Goal: Information Seeking & Learning: Learn about a topic

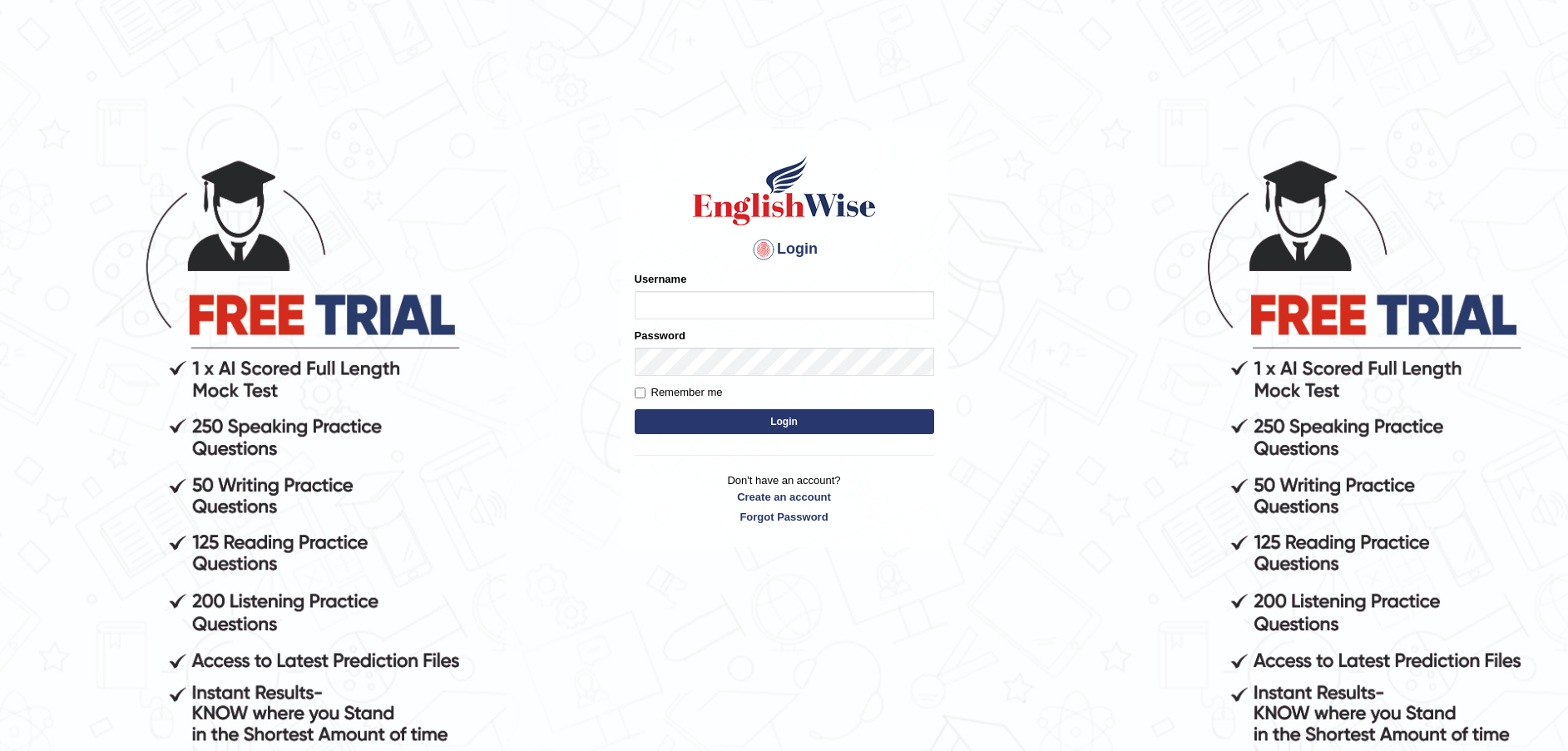
type input "Fatimah"
click at [766, 431] on button "Login" at bounding box center [784, 421] width 300 height 25
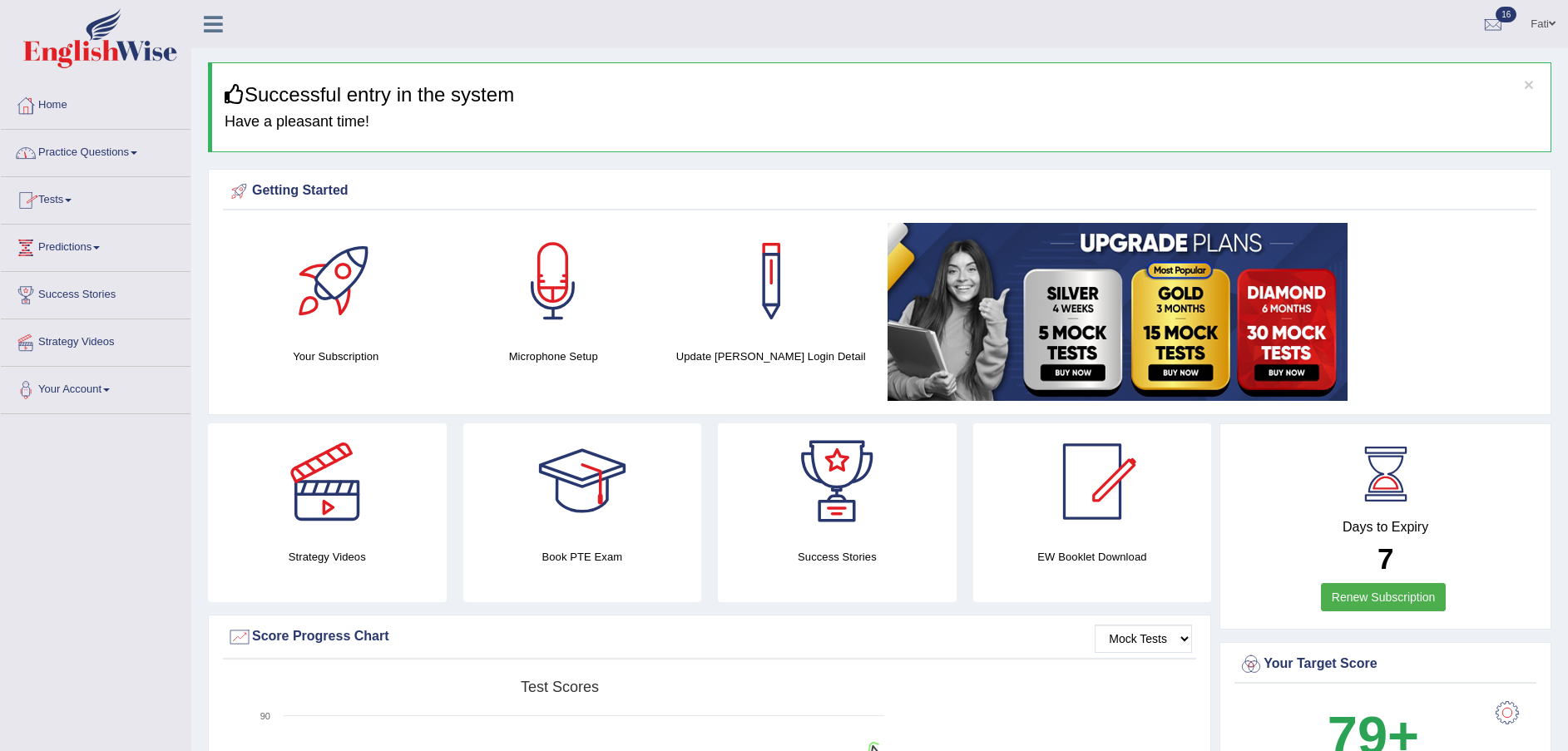
click at [129, 151] on link "Practice Questions" at bounding box center [95, 150] width 190 height 42
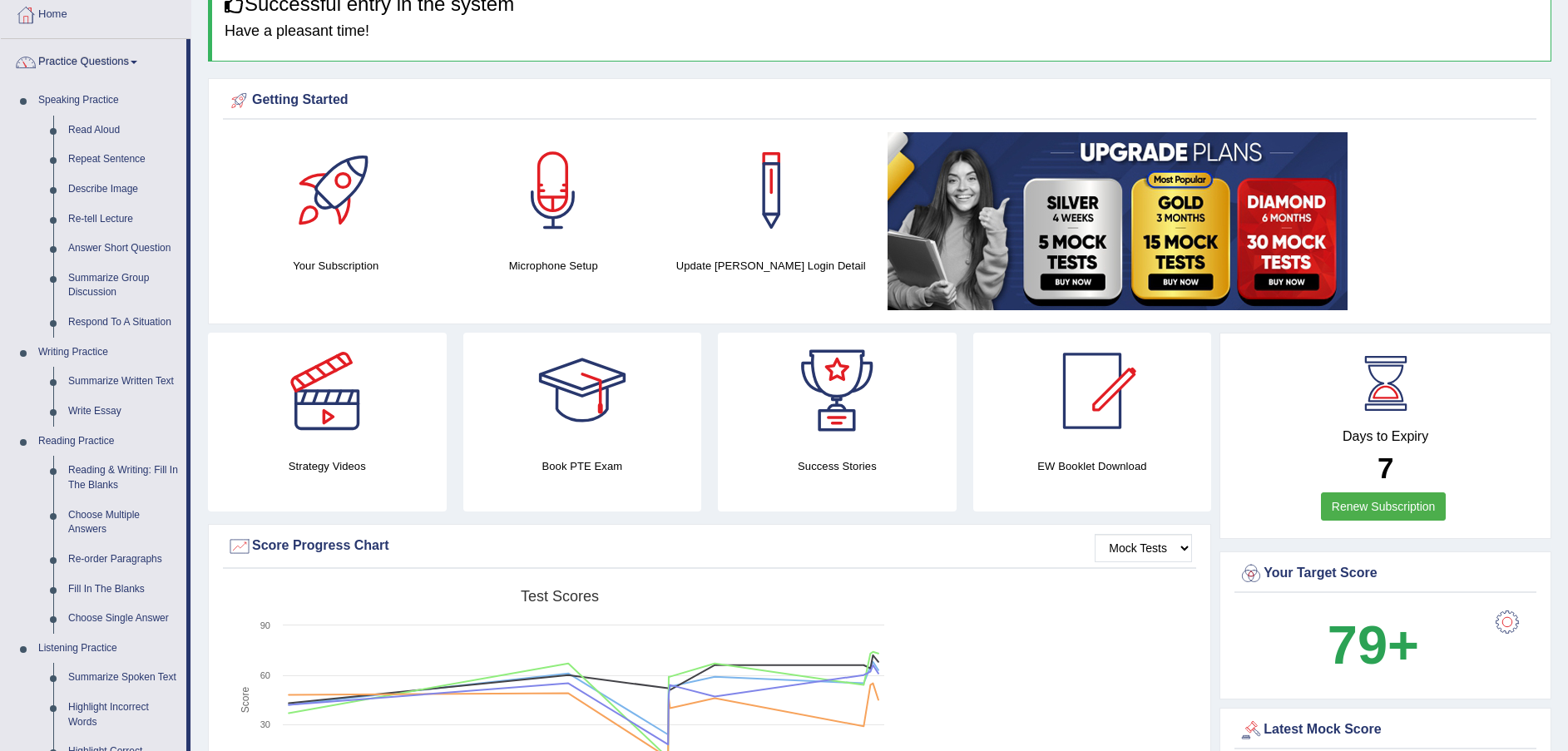
scroll to position [125, 0]
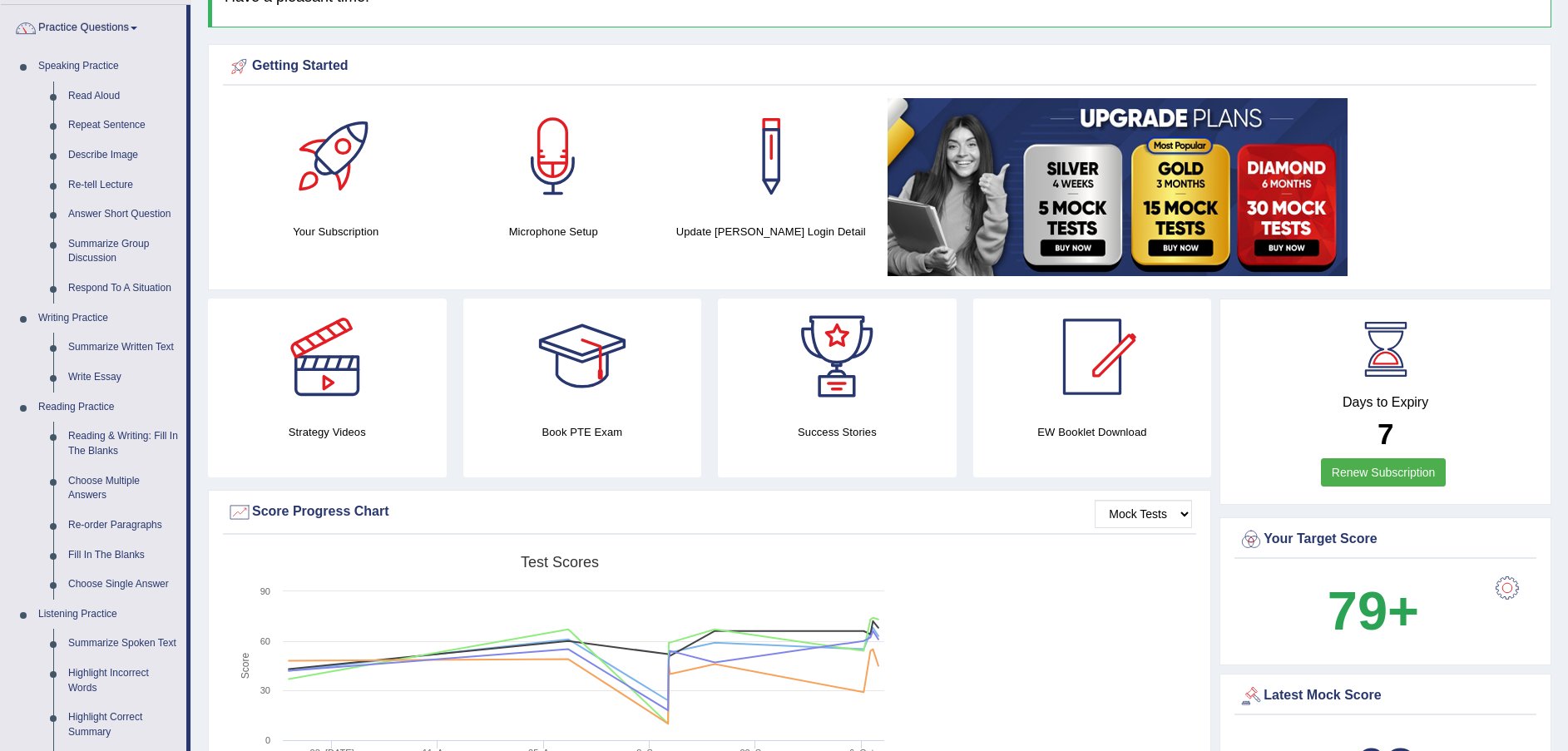
click at [97, 437] on link "Reading & Writing: Fill In The Blanks" at bounding box center [123, 444] width 126 height 44
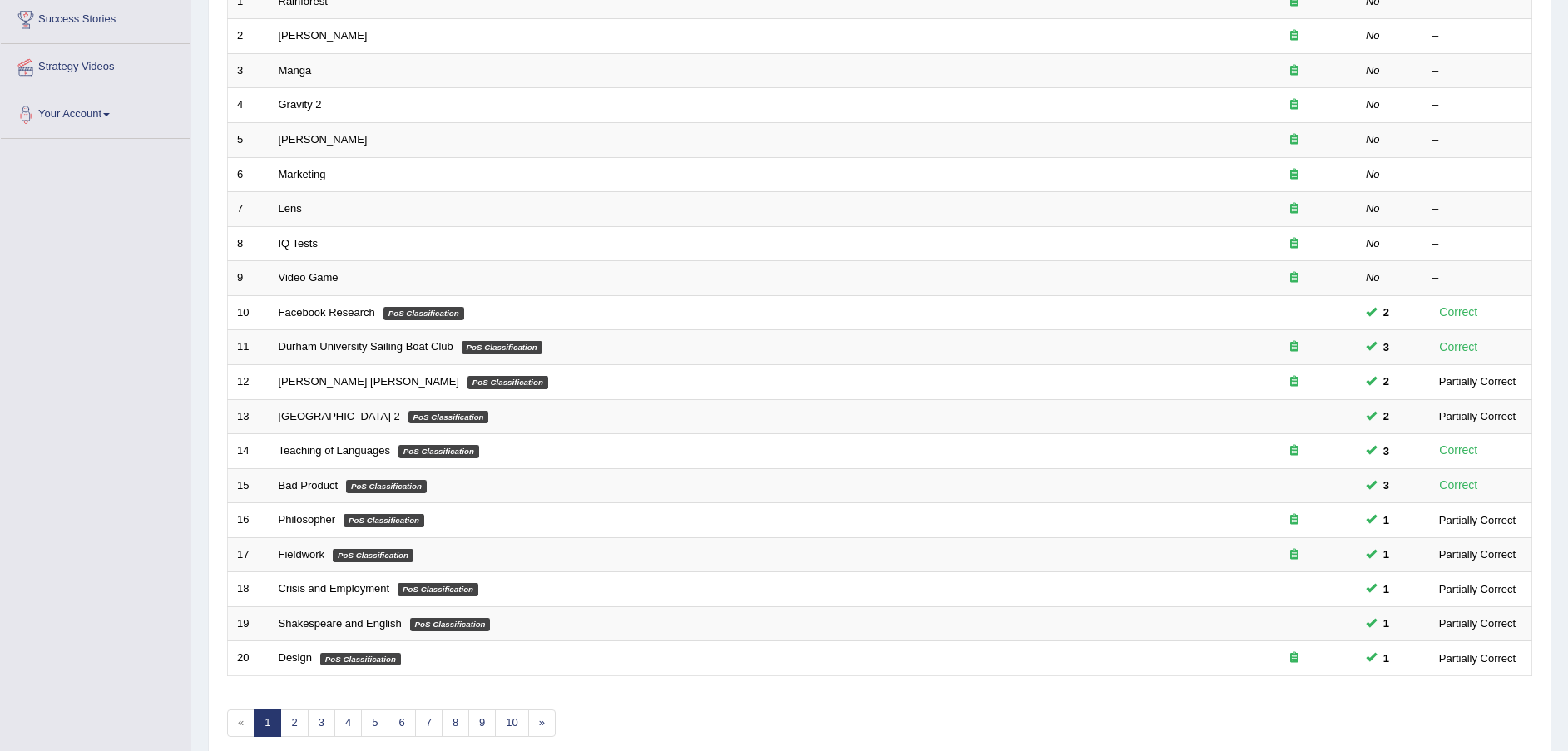
scroll to position [350, 0]
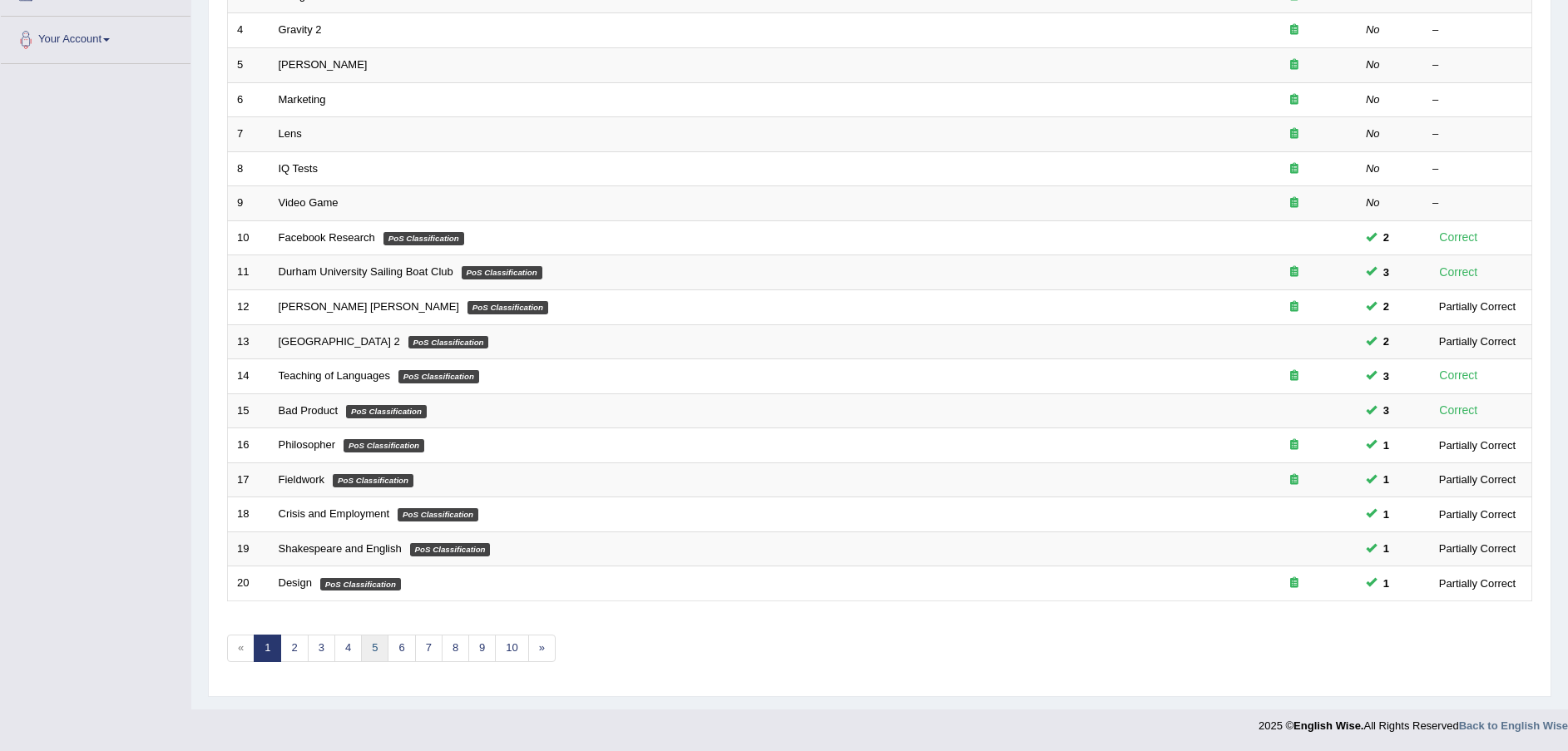
click at [381, 650] on link "5" at bounding box center [374, 648] width 27 height 27
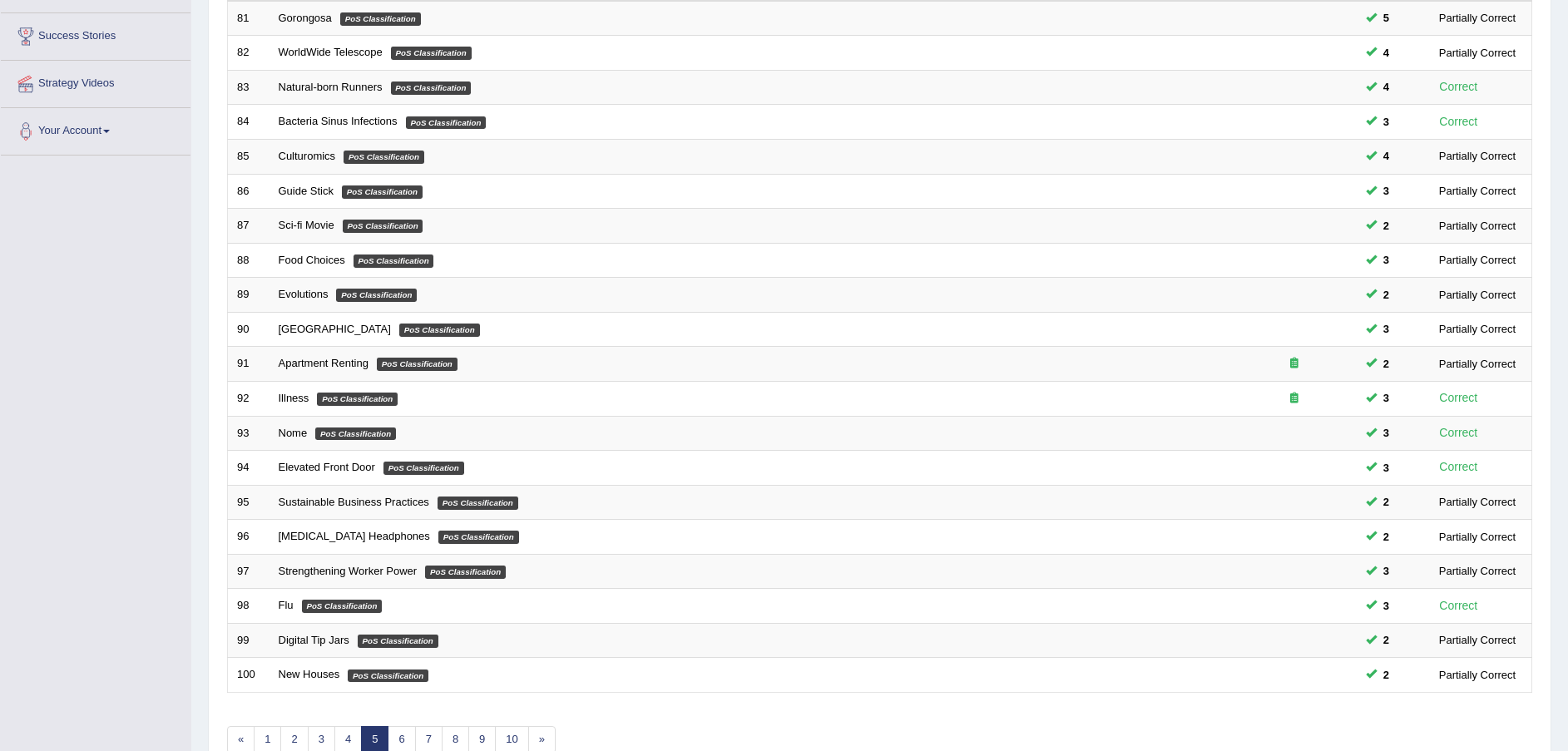
scroll to position [350, 0]
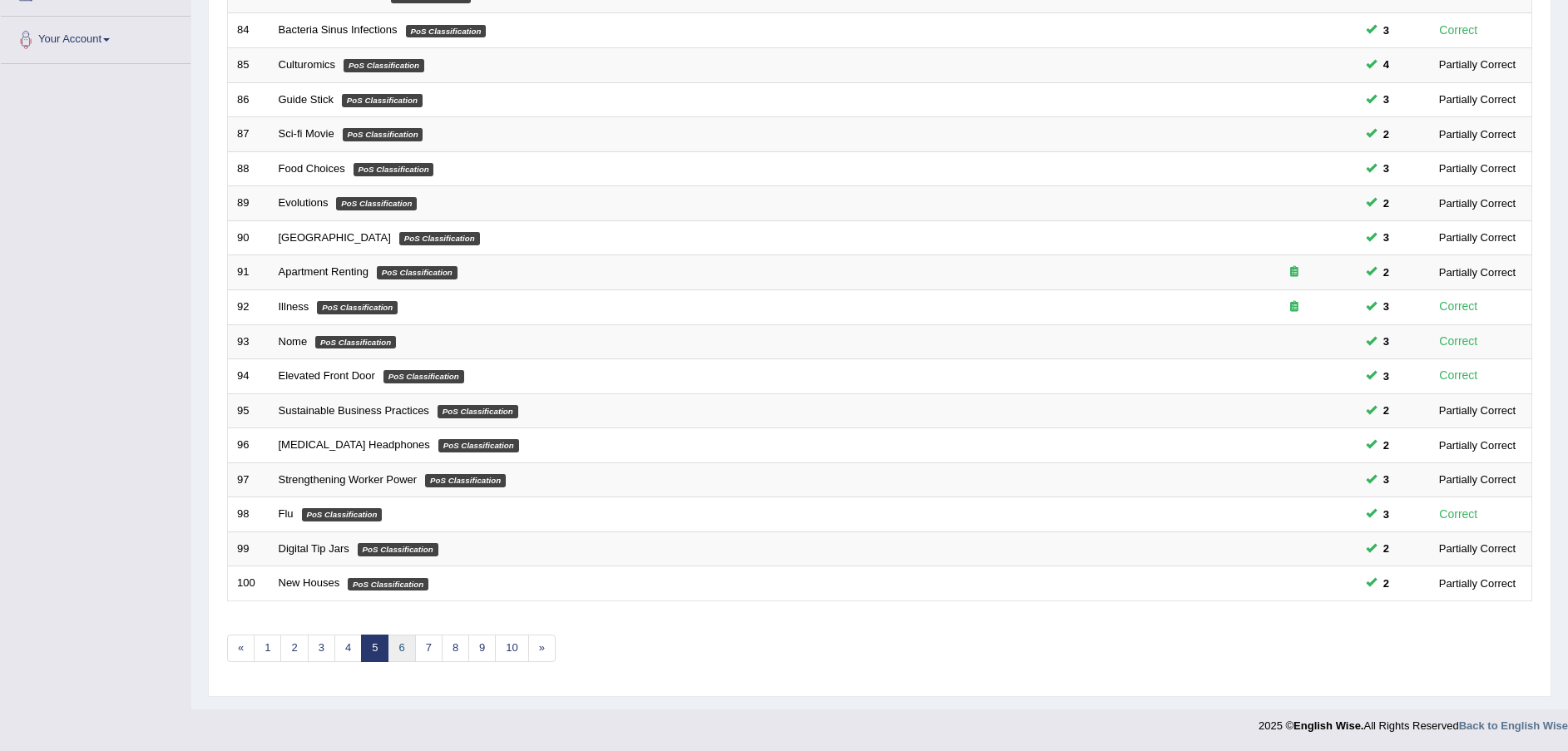
click at [403, 650] on link "6" at bounding box center [401, 648] width 27 height 27
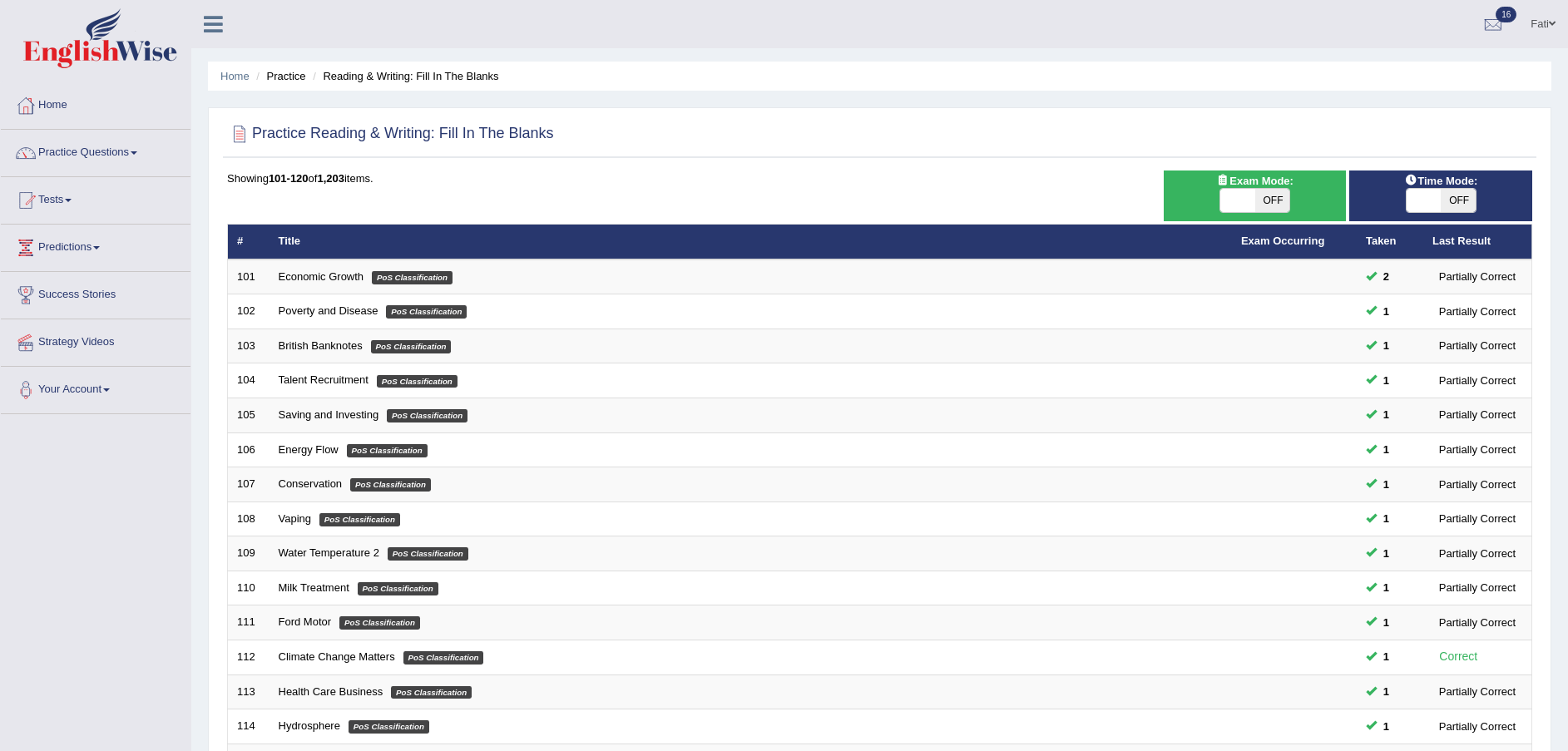
scroll to position [350, 0]
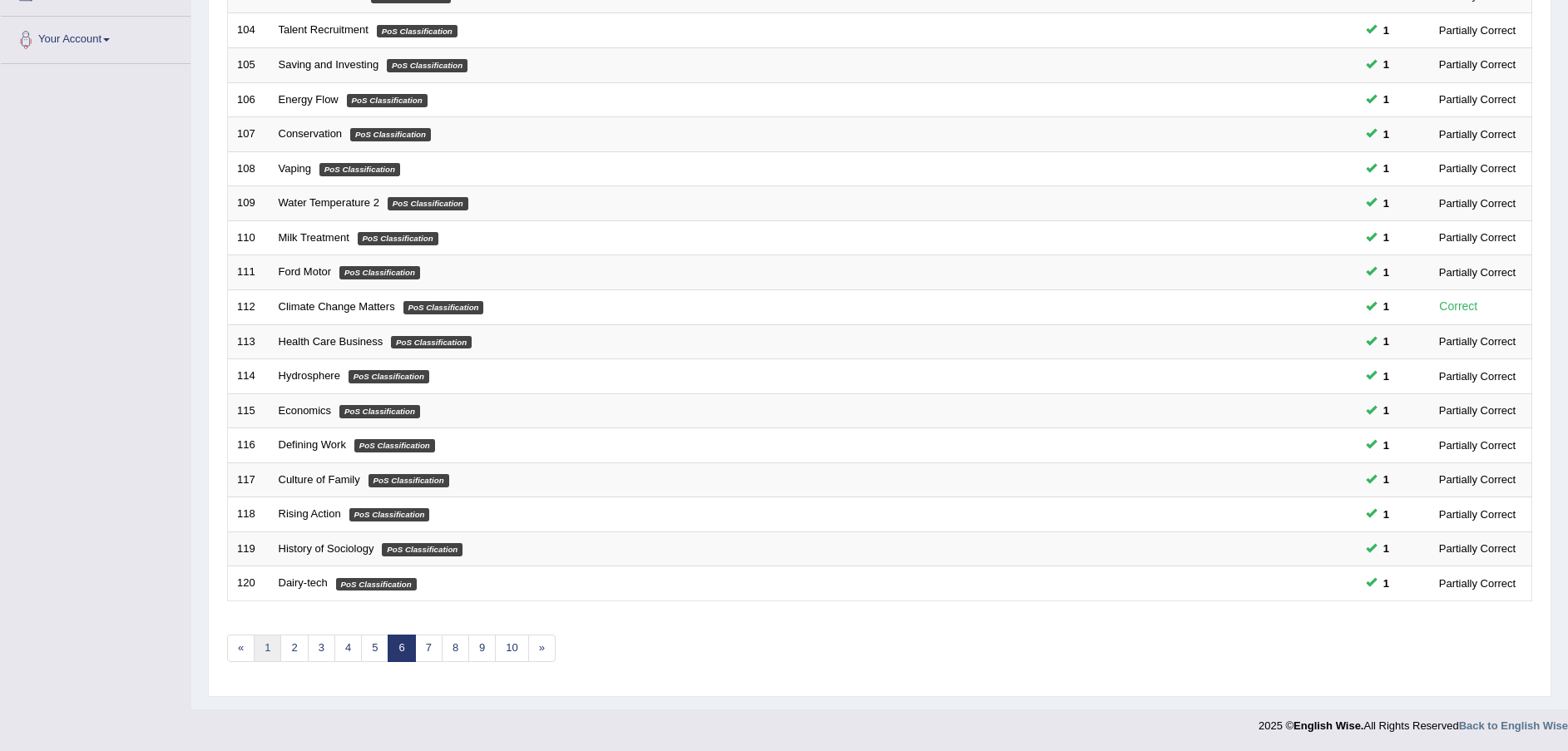
click at [266, 645] on link "1" at bounding box center [267, 648] width 27 height 27
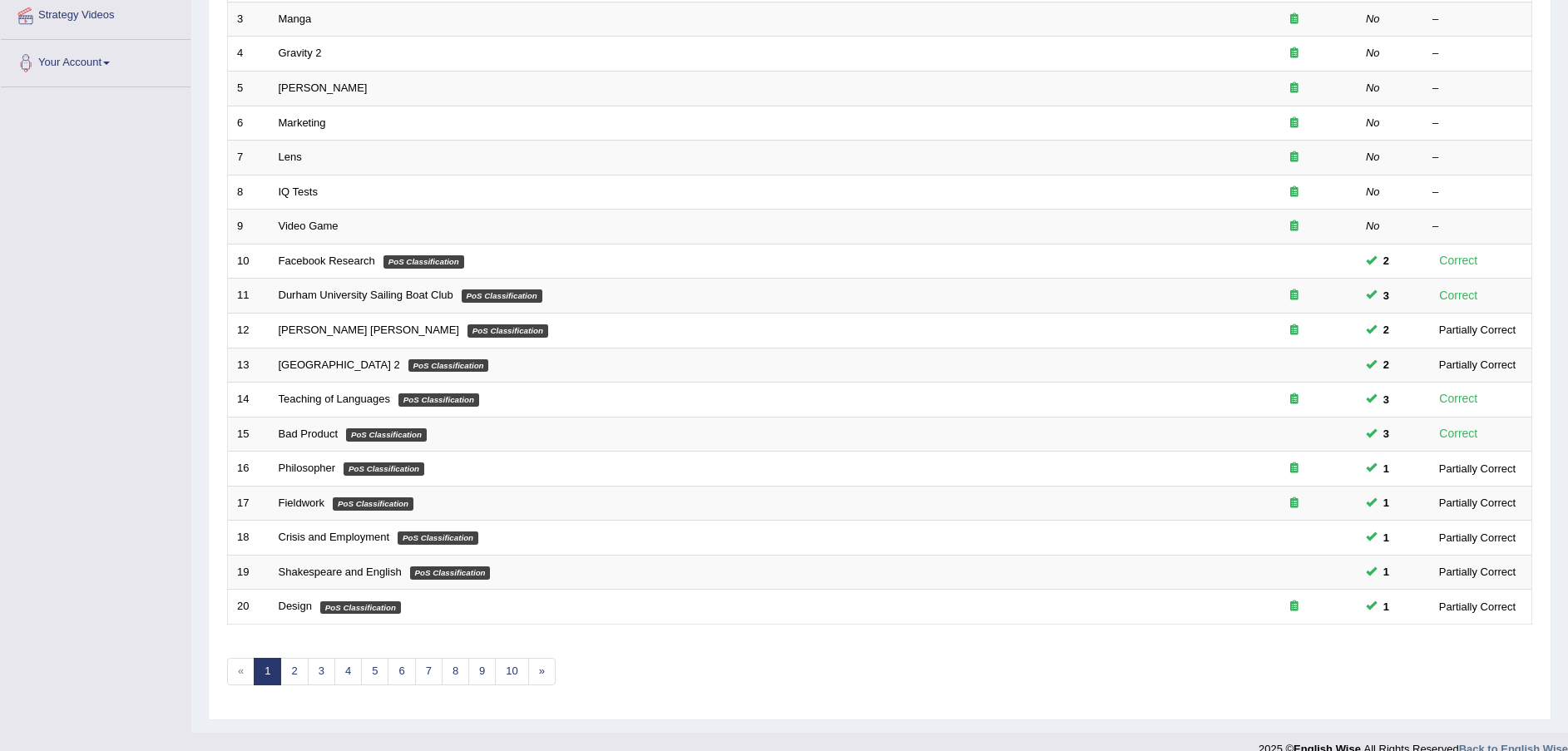
scroll to position [350, 0]
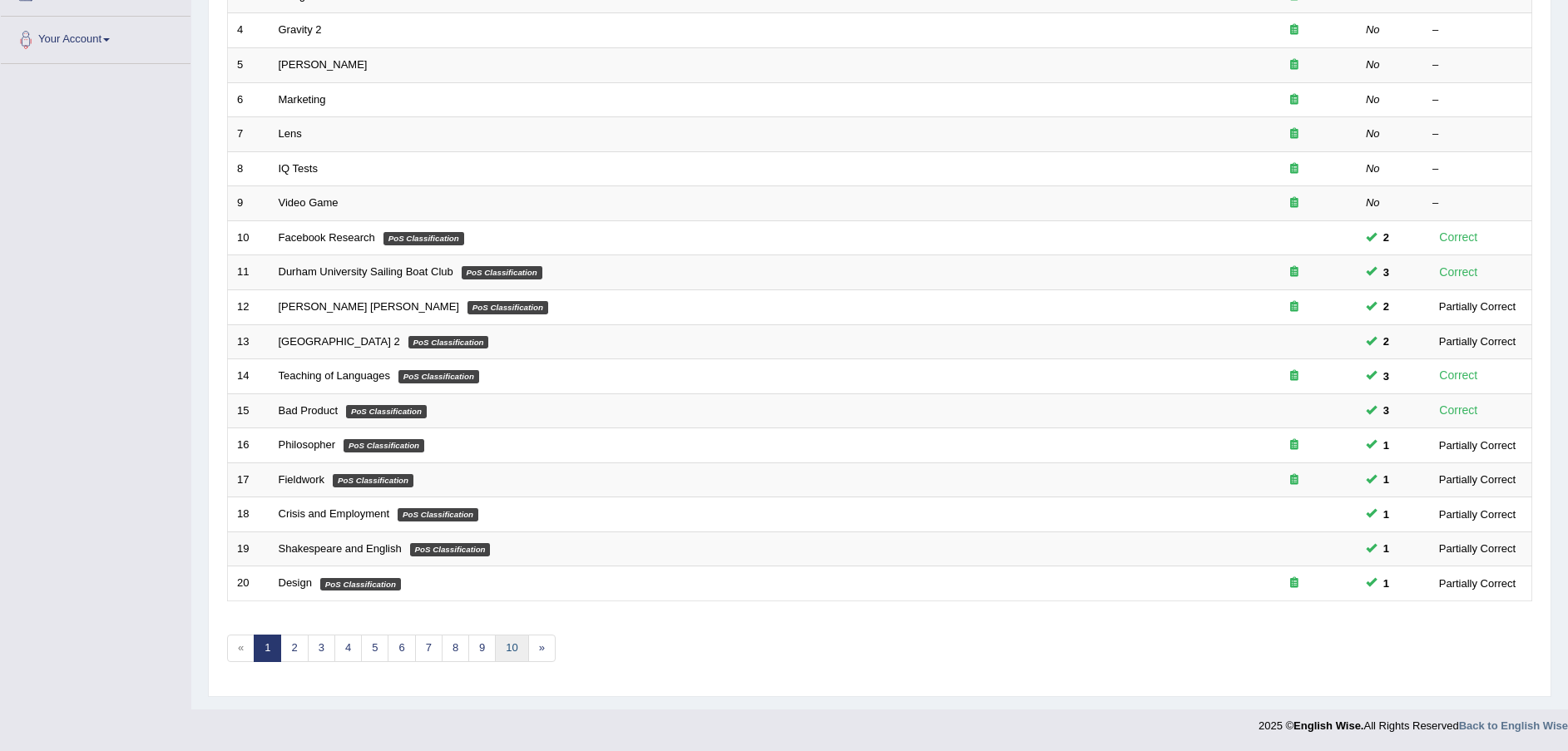
click at [507, 649] on link "10" at bounding box center [512, 648] width 34 height 27
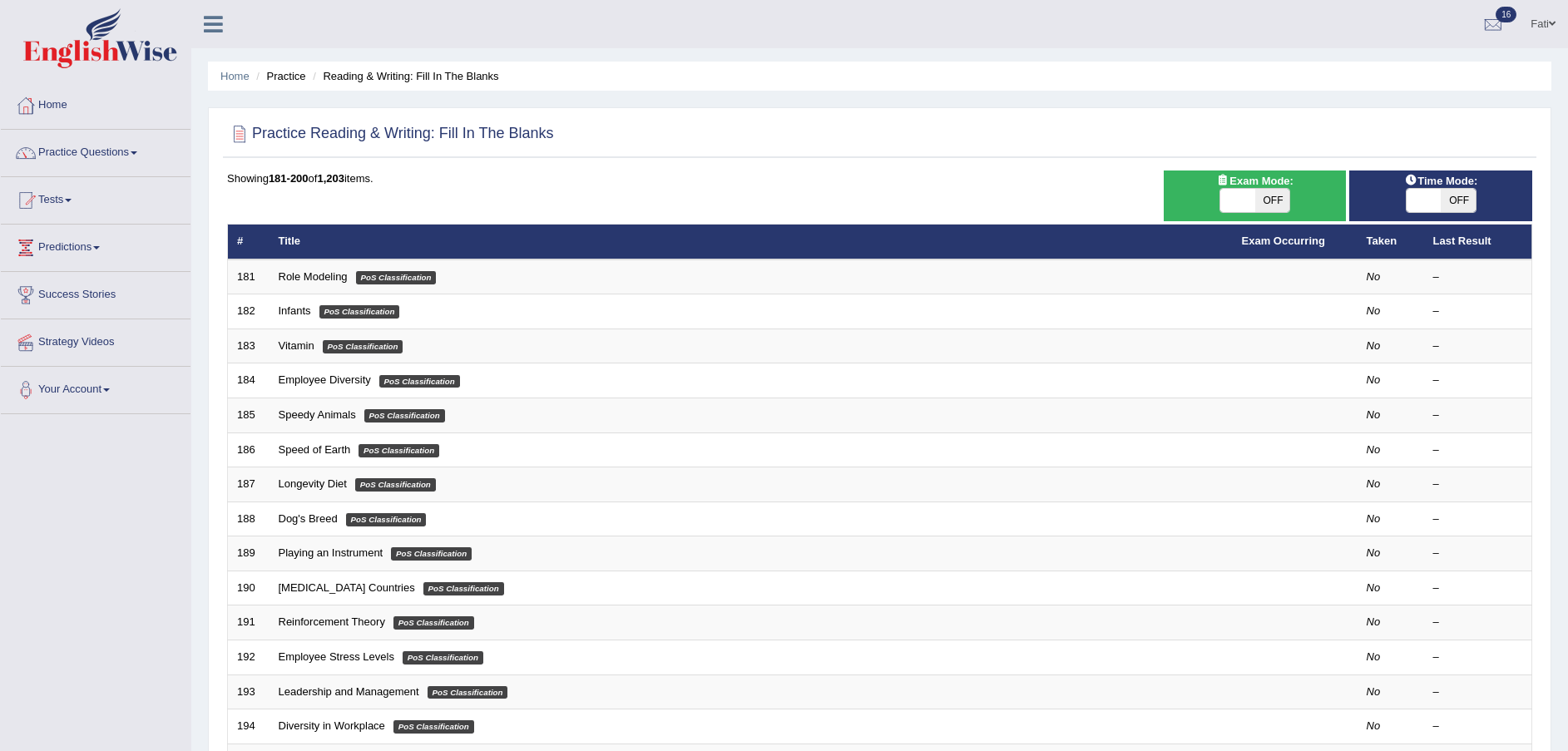
click at [1277, 198] on span "OFF" at bounding box center [1272, 200] width 35 height 23
checkbox input "true"
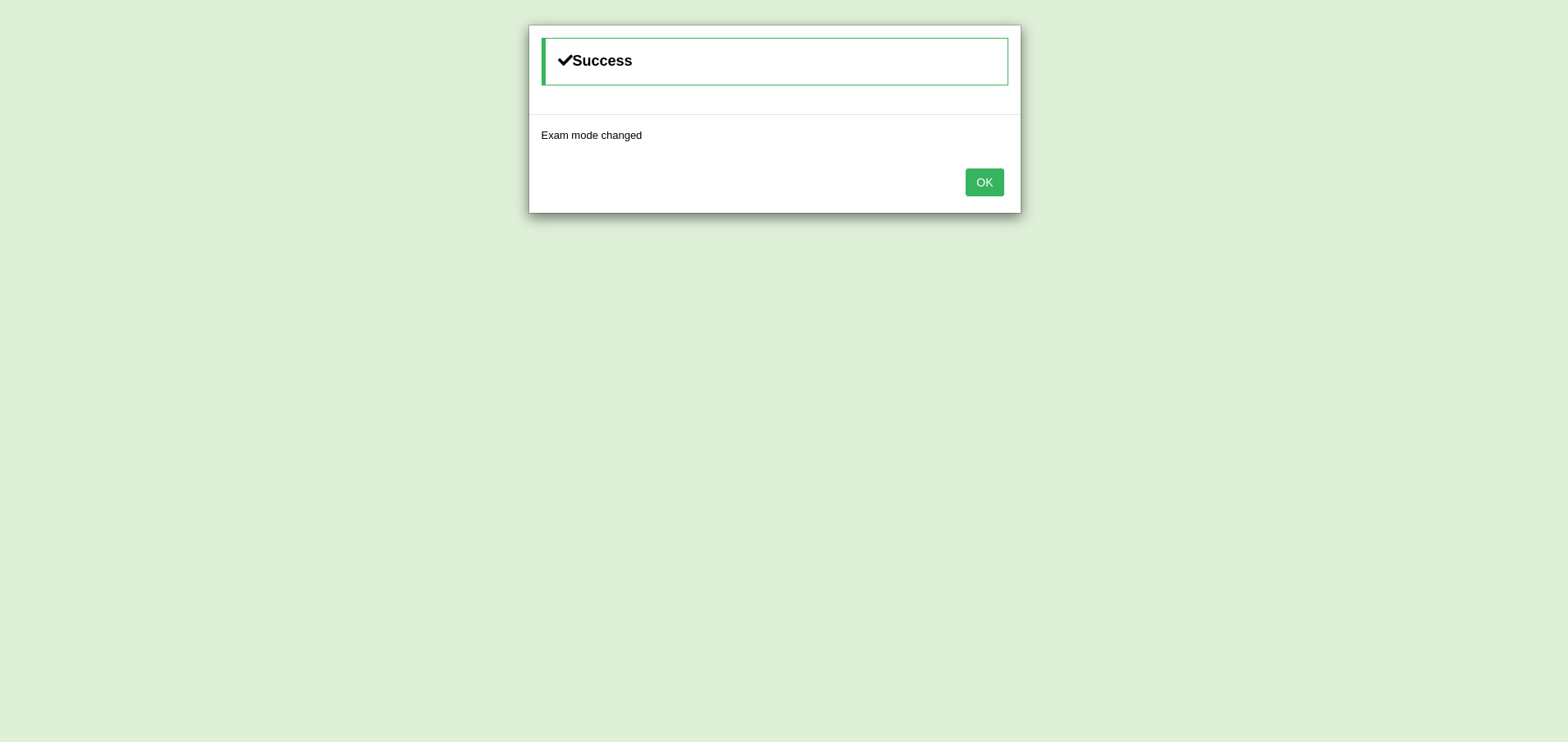
click at [989, 192] on button "OK" at bounding box center [984, 183] width 38 height 28
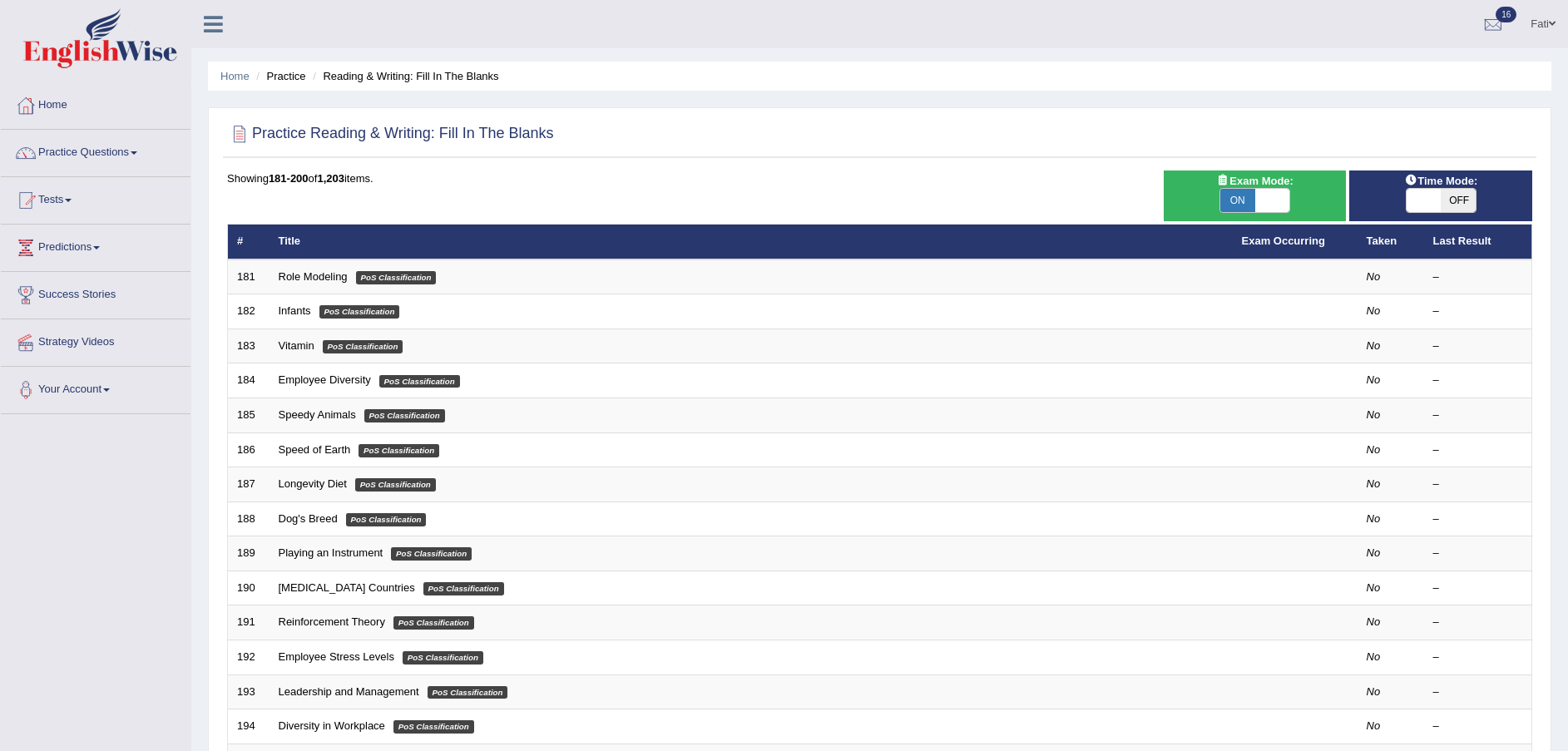
click at [1451, 201] on span "OFF" at bounding box center [1458, 200] width 35 height 23
checkbox input "true"
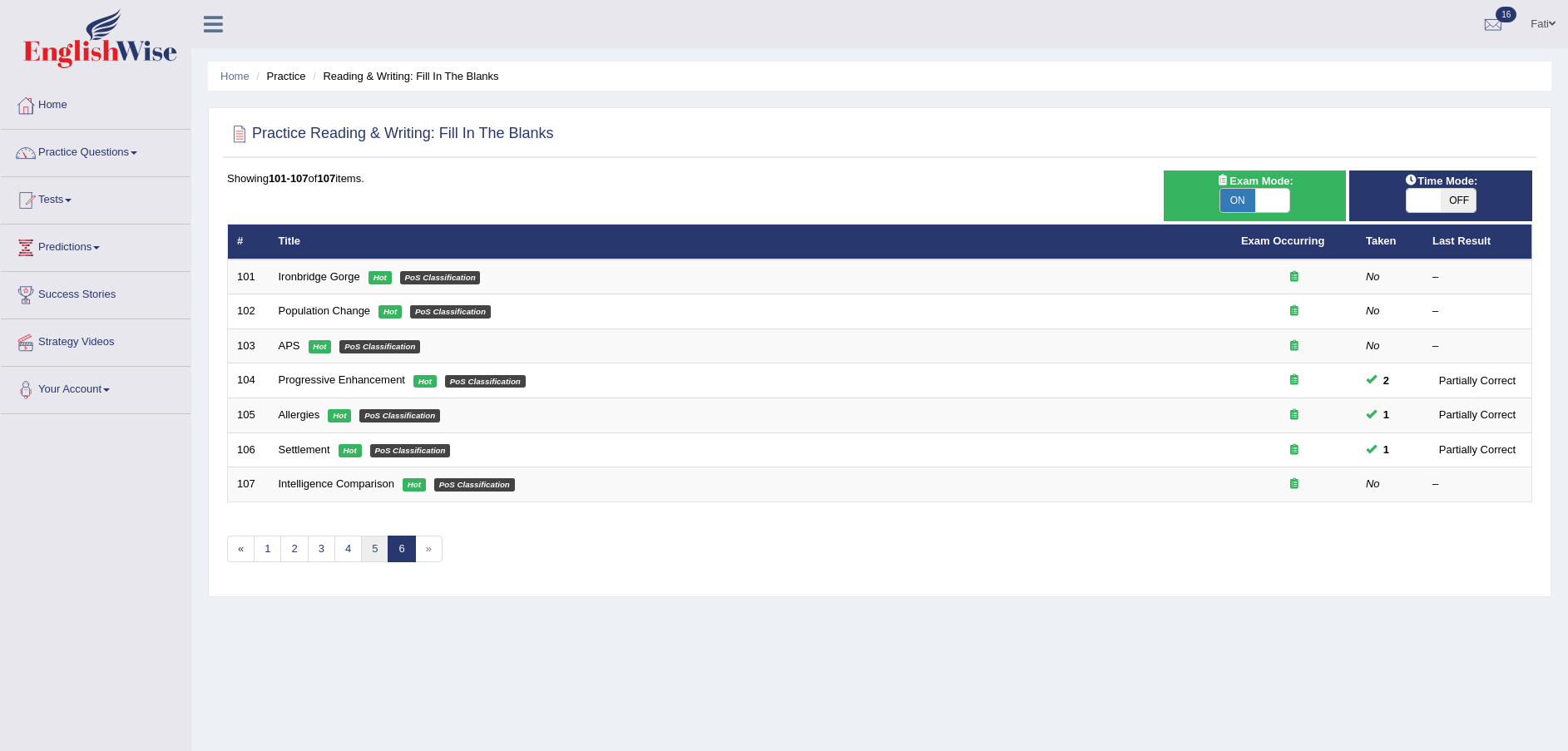
click at [376, 546] on link "5" at bounding box center [374, 549] width 27 height 27
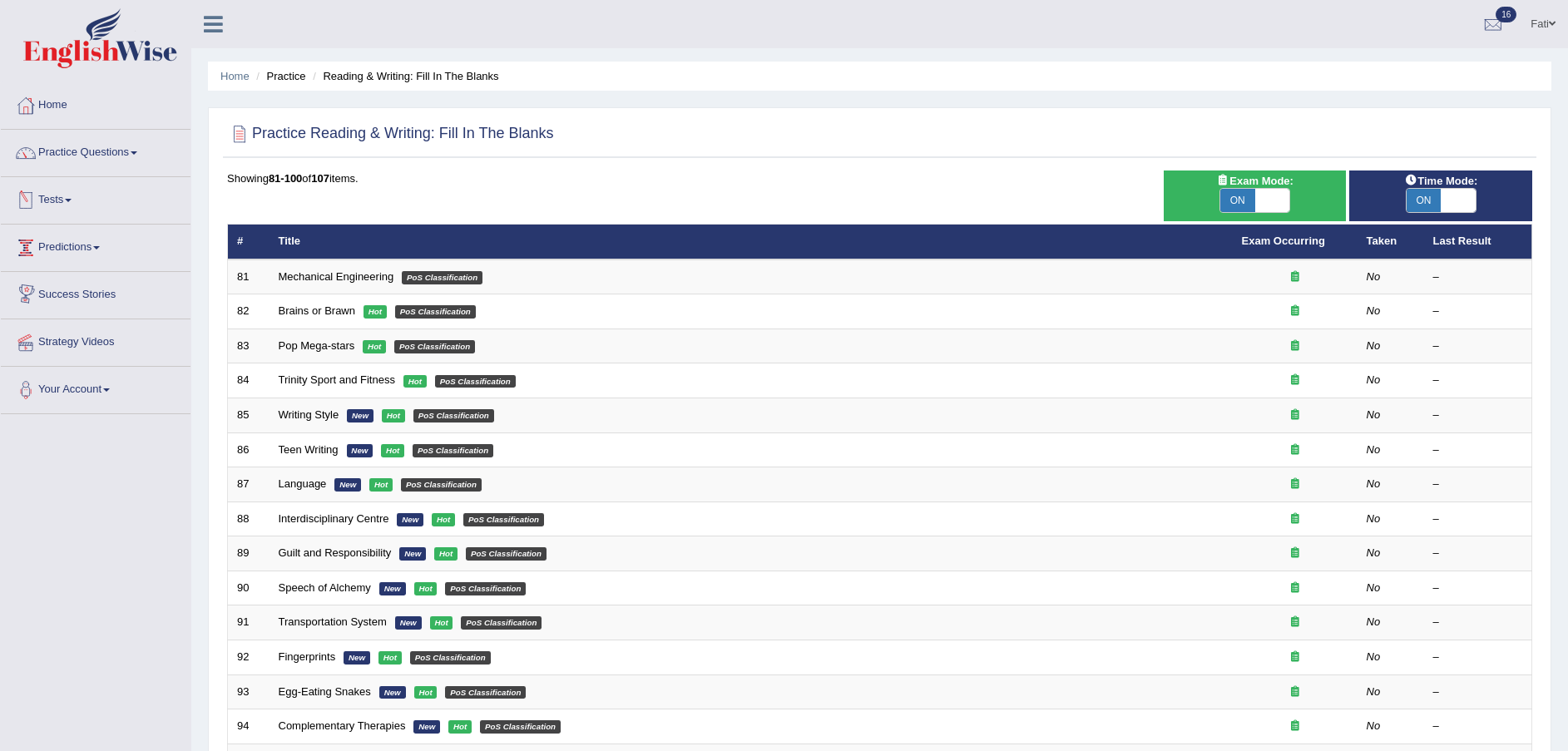
click at [302, 278] on link "Mechanical Engineering" at bounding box center [336, 276] width 116 height 12
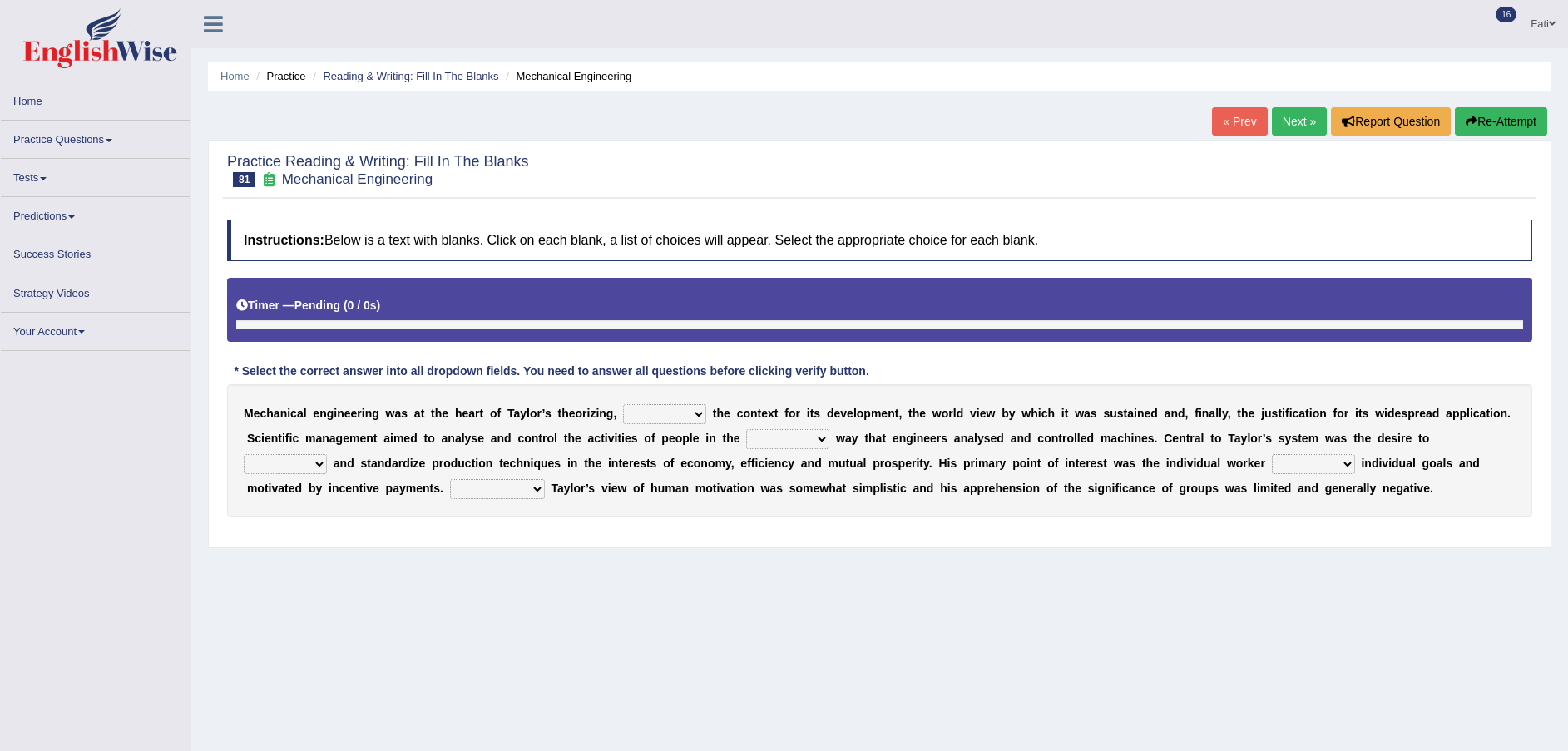
scroll to position [114, 0]
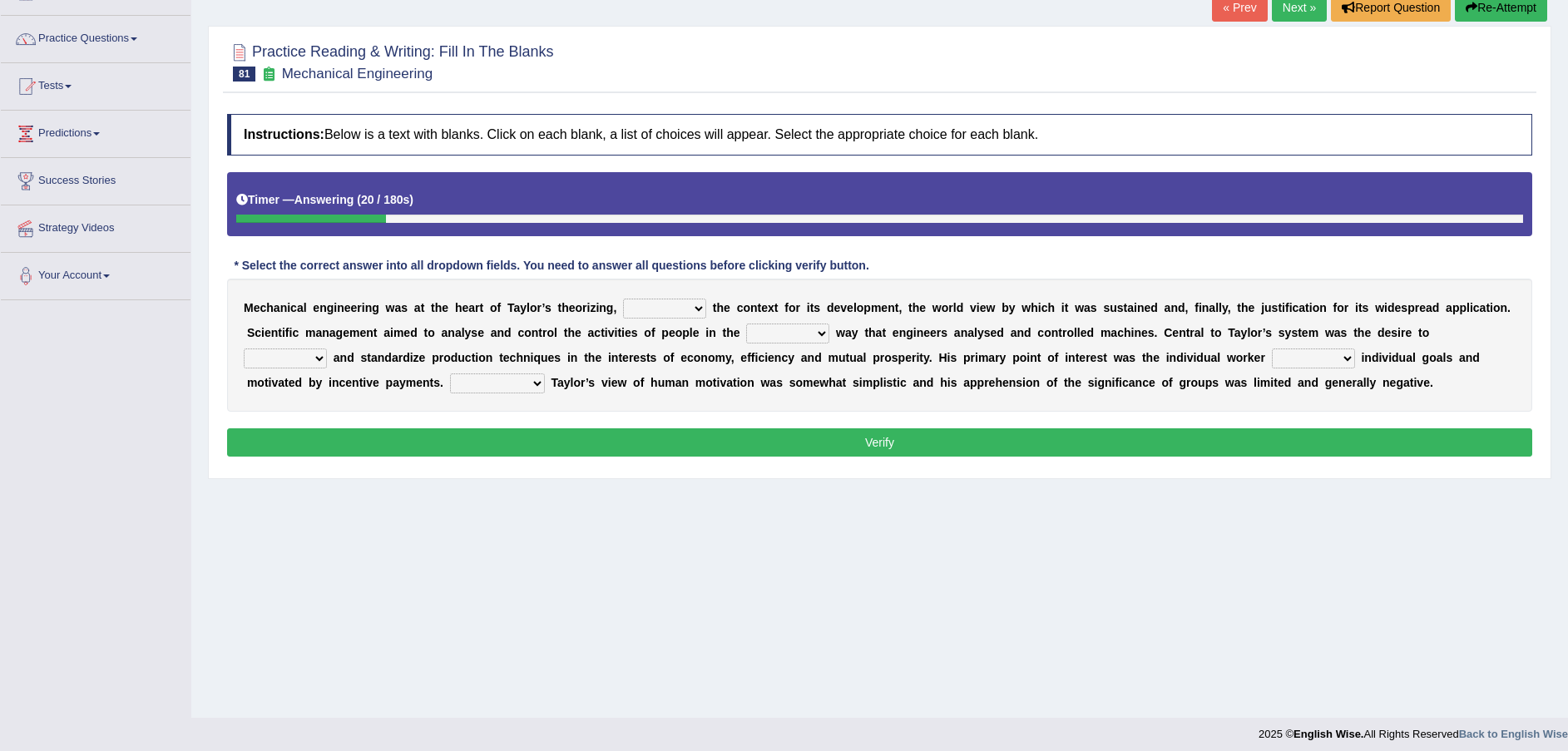
click at [634, 308] on select "pressed providing analysed controlled" at bounding box center [664, 308] width 83 height 20
select select "providing"
click at [623, 299] on select "pressed providing analysed controlled" at bounding box center [664, 308] width 83 height 20
click at [746, 337] on select "blame same straight than" at bounding box center [787, 333] width 83 height 20
select select "same"
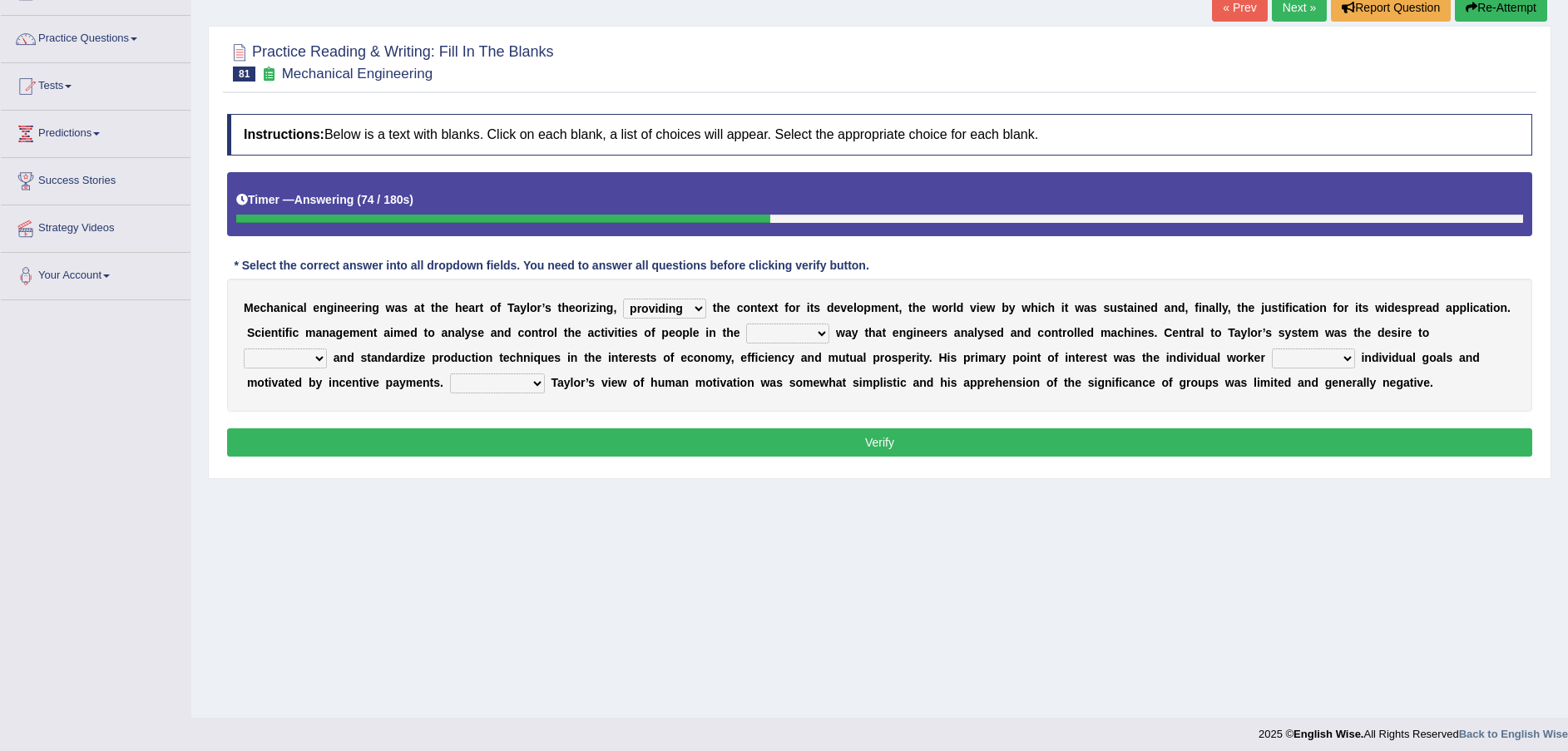
click at [746, 324] on select "blame same straight than" at bounding box center [787, 333] width 83 height 20
click at [1272, 360] on select "playing pursuing stopping staying" at bounding box center [1313, 358] width 83 height 20
select select "pursuing"
click at [1272, 348] on select "playing pursuing stopping staying" at bounding box center [1313, 358] width 83 height 20
click at [327, 348] on select "exercise rationalize stated subjected" at bounding box center [285, 358] width 83 height 20
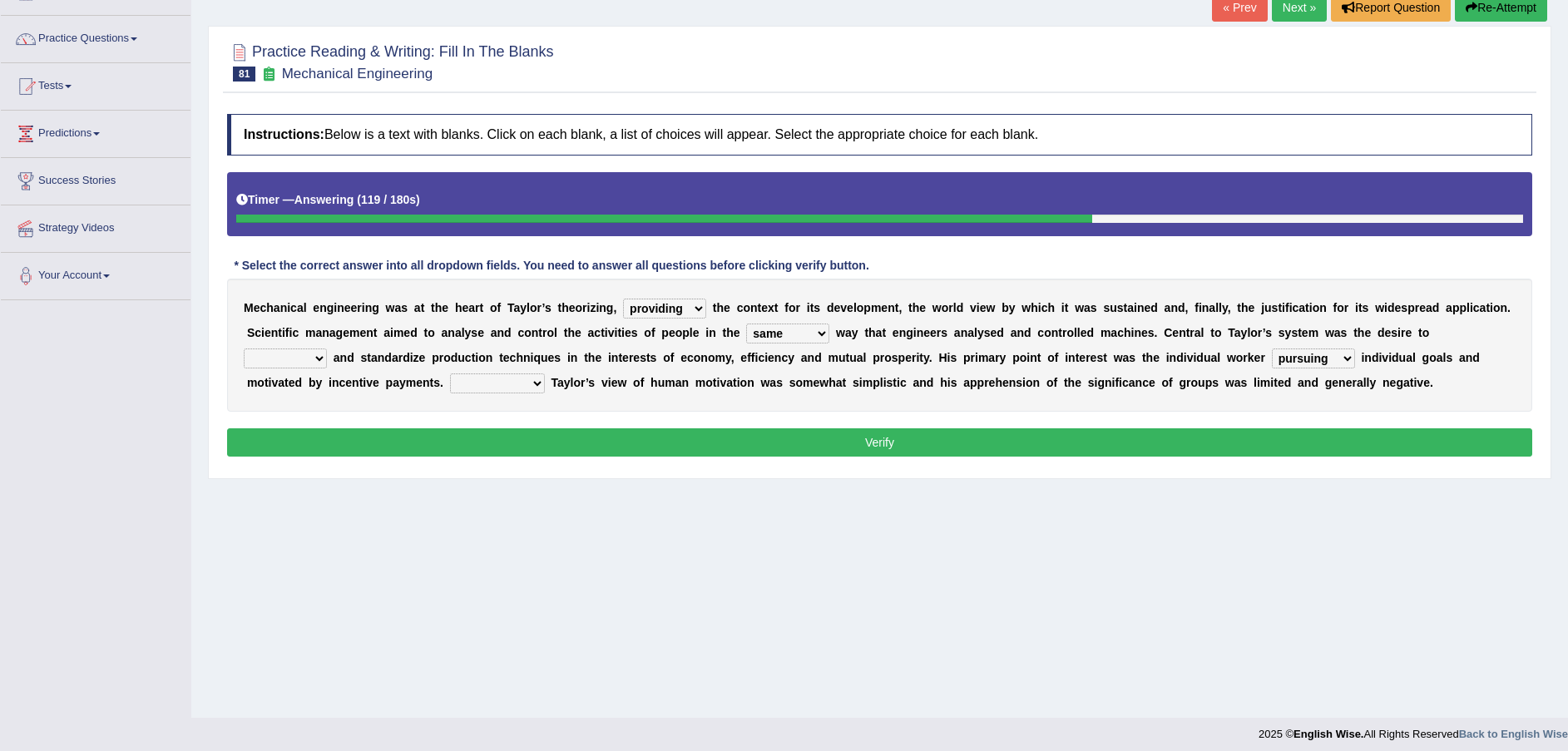
select select "rationalize"
click at [327, 348] on select "exercise rationalize stated subjected" at bounding box center [285, 358] width 83 height 20
click at [450, 381] on select "Greatly Shortly Undoubtedly Slowly" at bounding box center [498, 383] width 95 height 20
select select "Undoubtedly"
click at [450, 374] on select "Greatly Shortly Undoubtedly Slowly" at bounding box center [498, 383] width 95 height 20
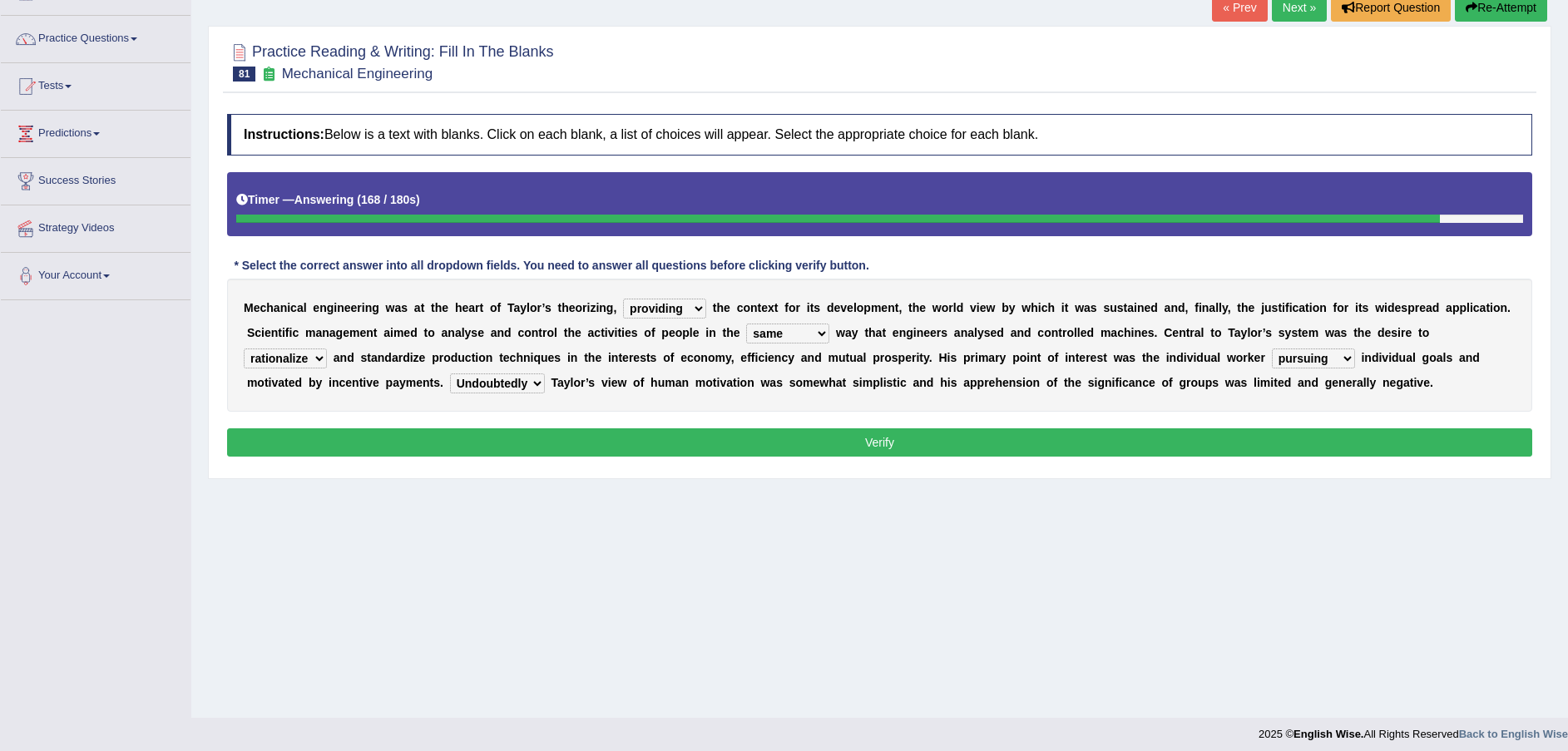
click at [1324, 446] on button "Verify" at bounding box center [880, 443] width 1306 height 28
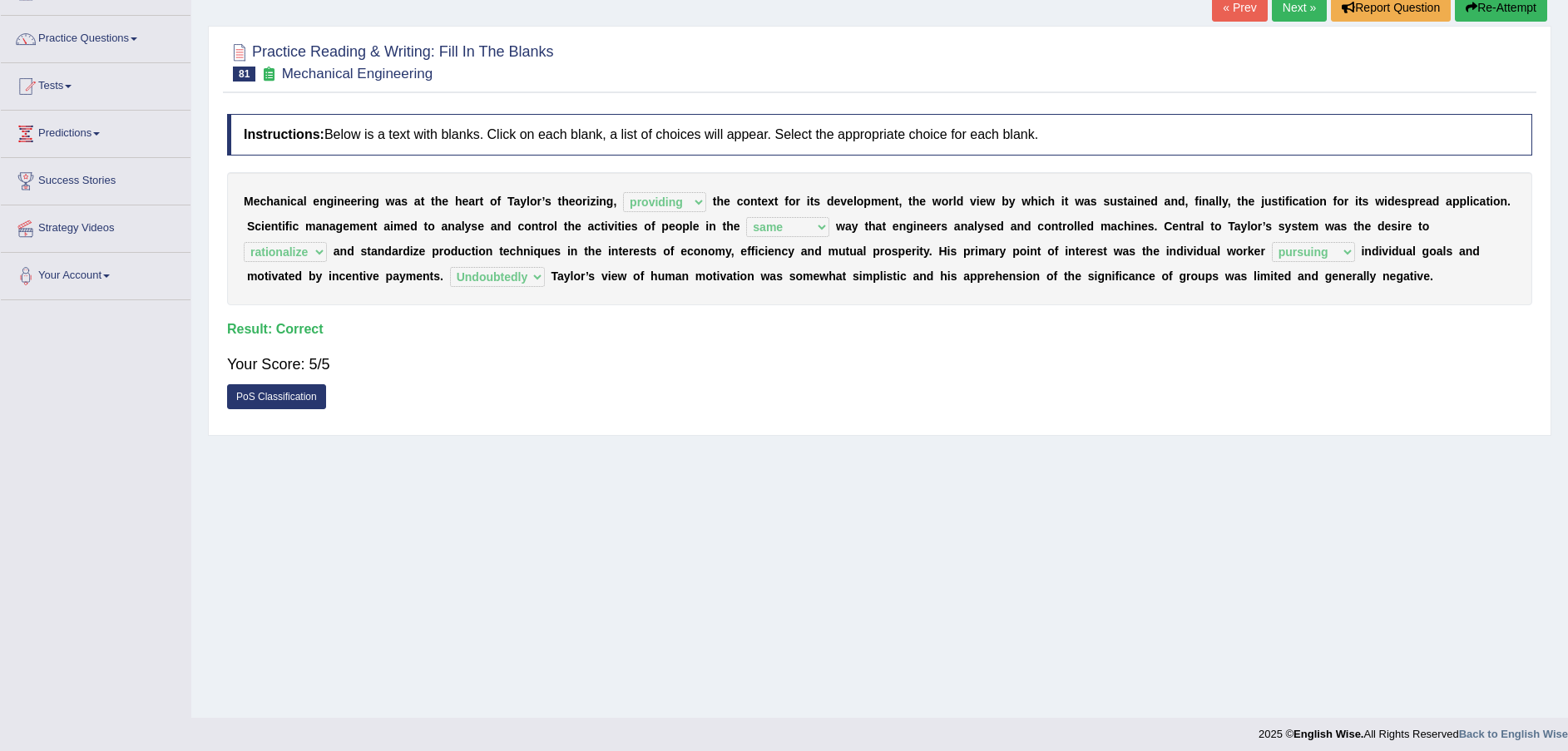
click at [1286, 5] on link "Next »" at bounding box center [1299, 7] width 55 height 28
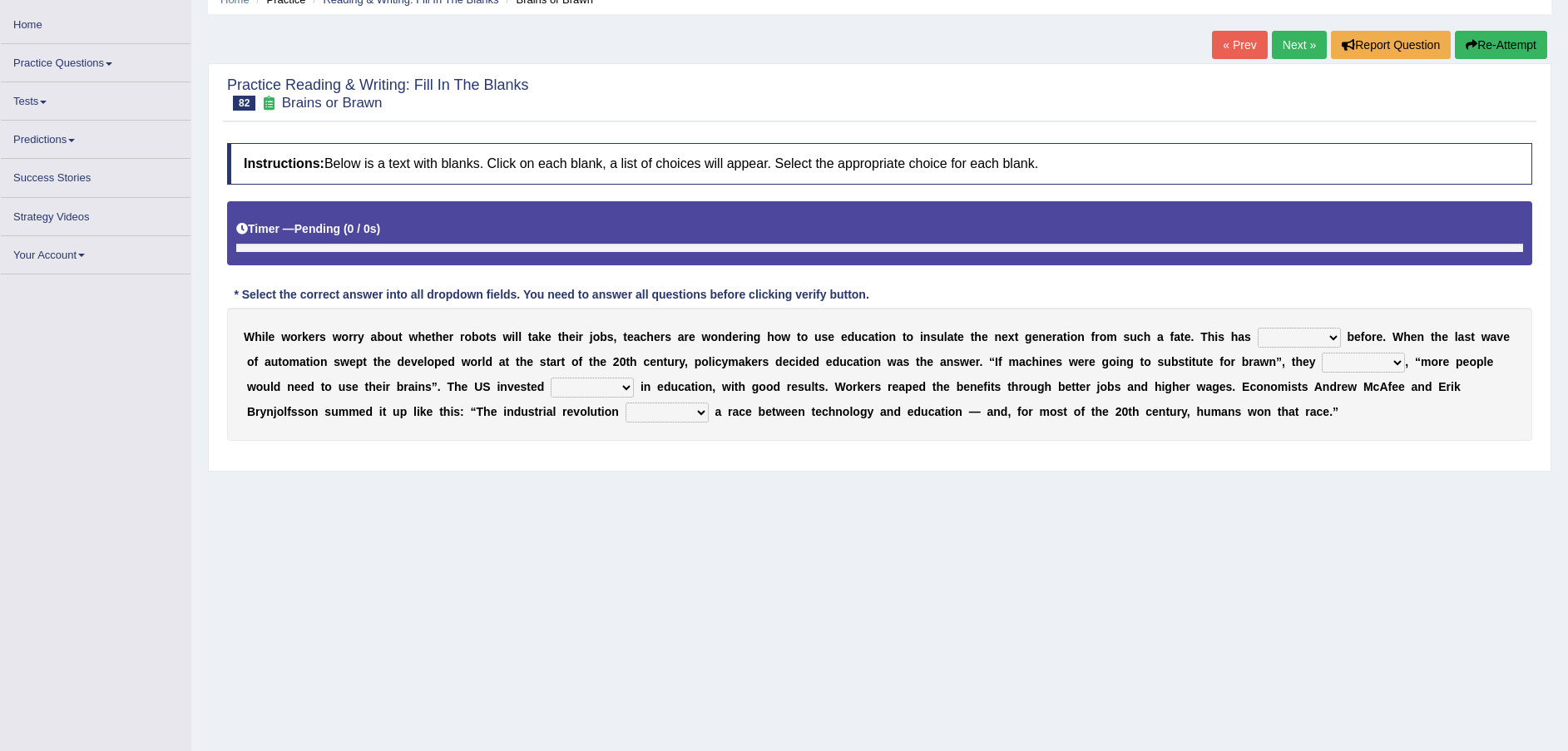
scroll to position [114, 0]
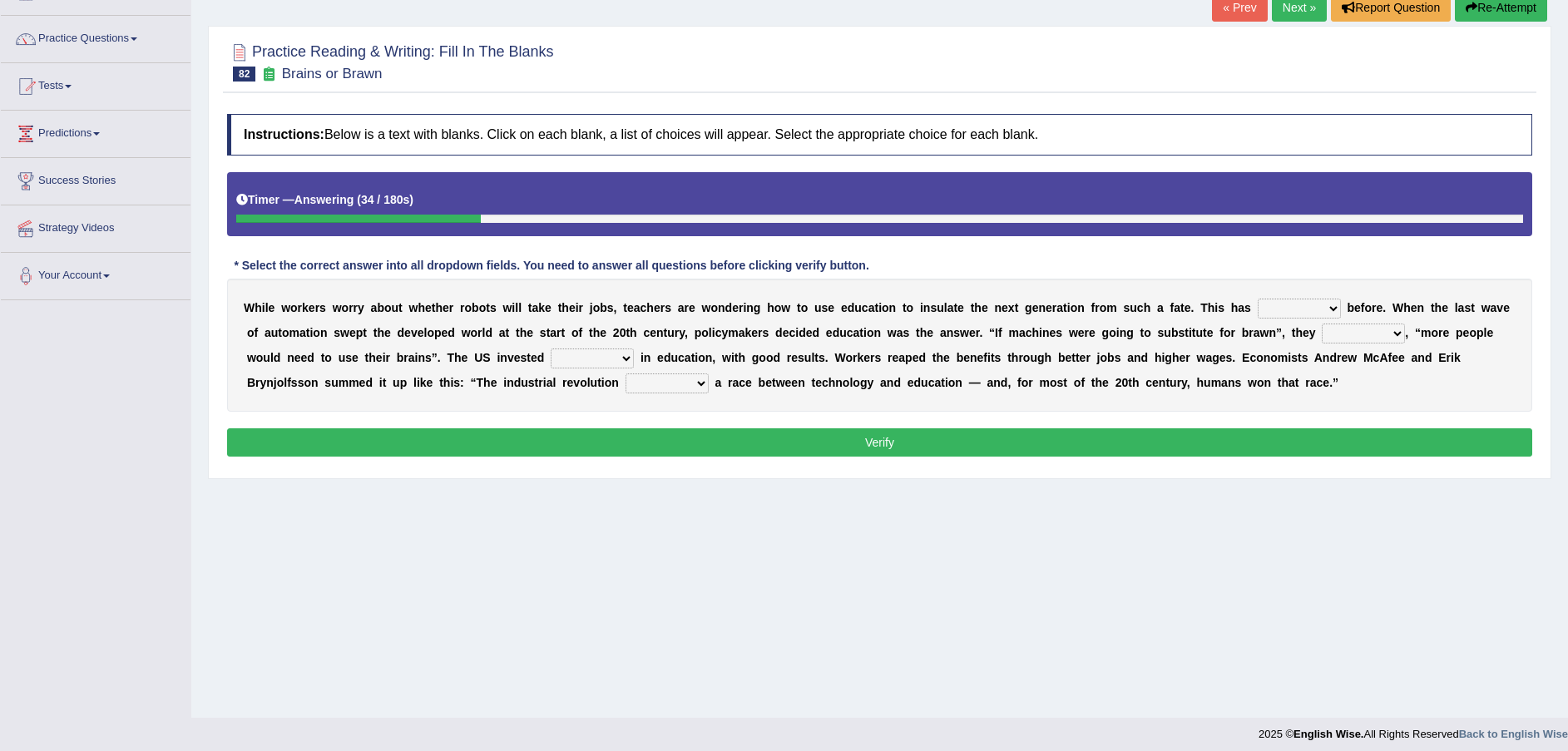
click at [1258, 309] on select "ditched stopped started worked" at bounding box center [1299, 308] width 83 height 20
select select "worked"
click at [1258, 299] on select "ditched stopped started worked" at bounding box center [1299, 308] width 83 height 20
click at [1322, 337] on select "reasoned grinded winded stunned" at bounding box center [1363, 333] width 83 height 20
select select "winded"
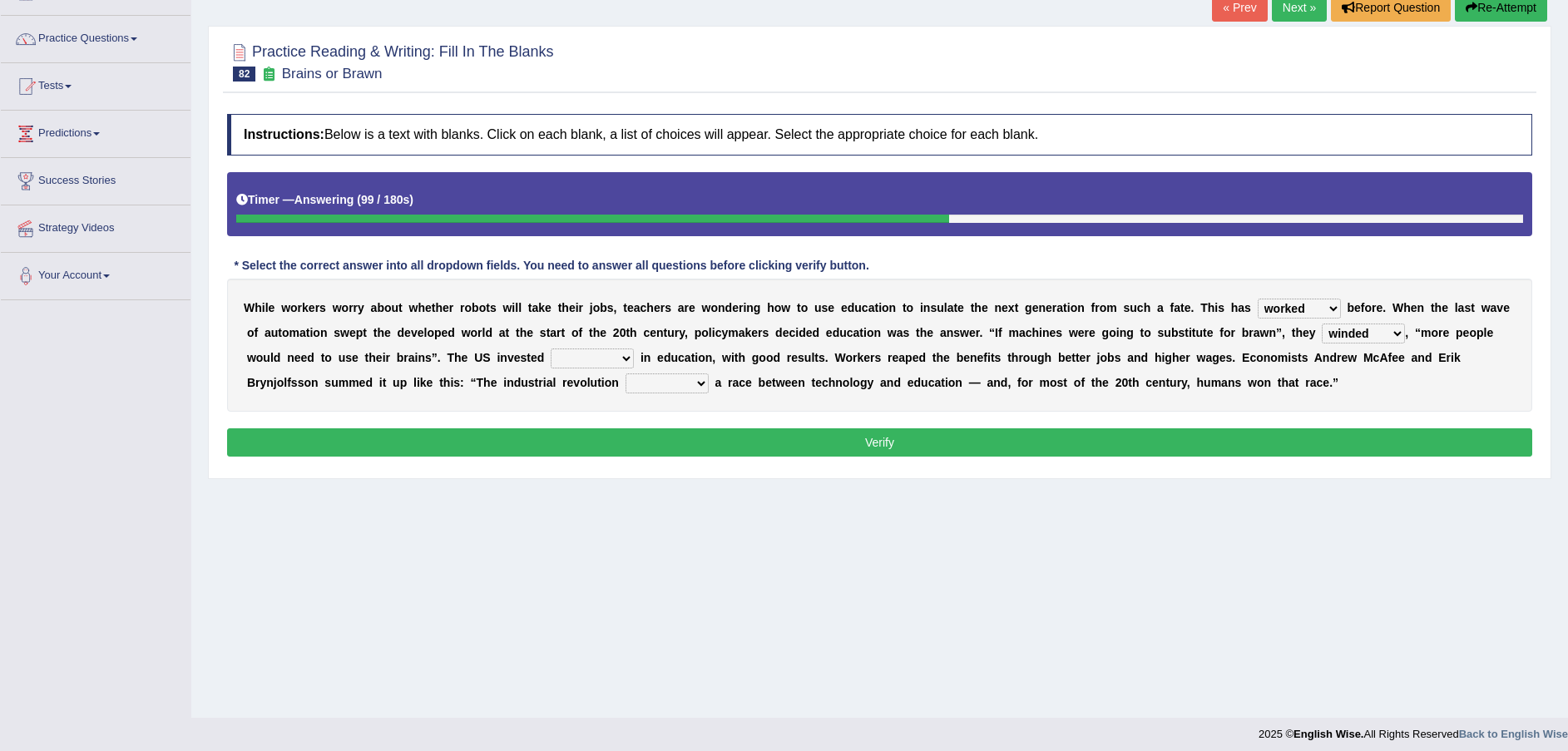
click at [1322, 324] on select "reasoned grinded winded stunned" at bounding box center [1363, 333] width 83 height 20
click at [551, 359] on select "mostly stollen heavily lightly" at bounding box center [592, 358] width 83 height 20
select select "heavily"
click at [551, 348] on select "mostly stollen heavily lightly" at bounding box center [592, 358] width 83 height 20
click at [626, 382] on select "grated started handled added" at bounding box center [667, 383] width 83 height 20
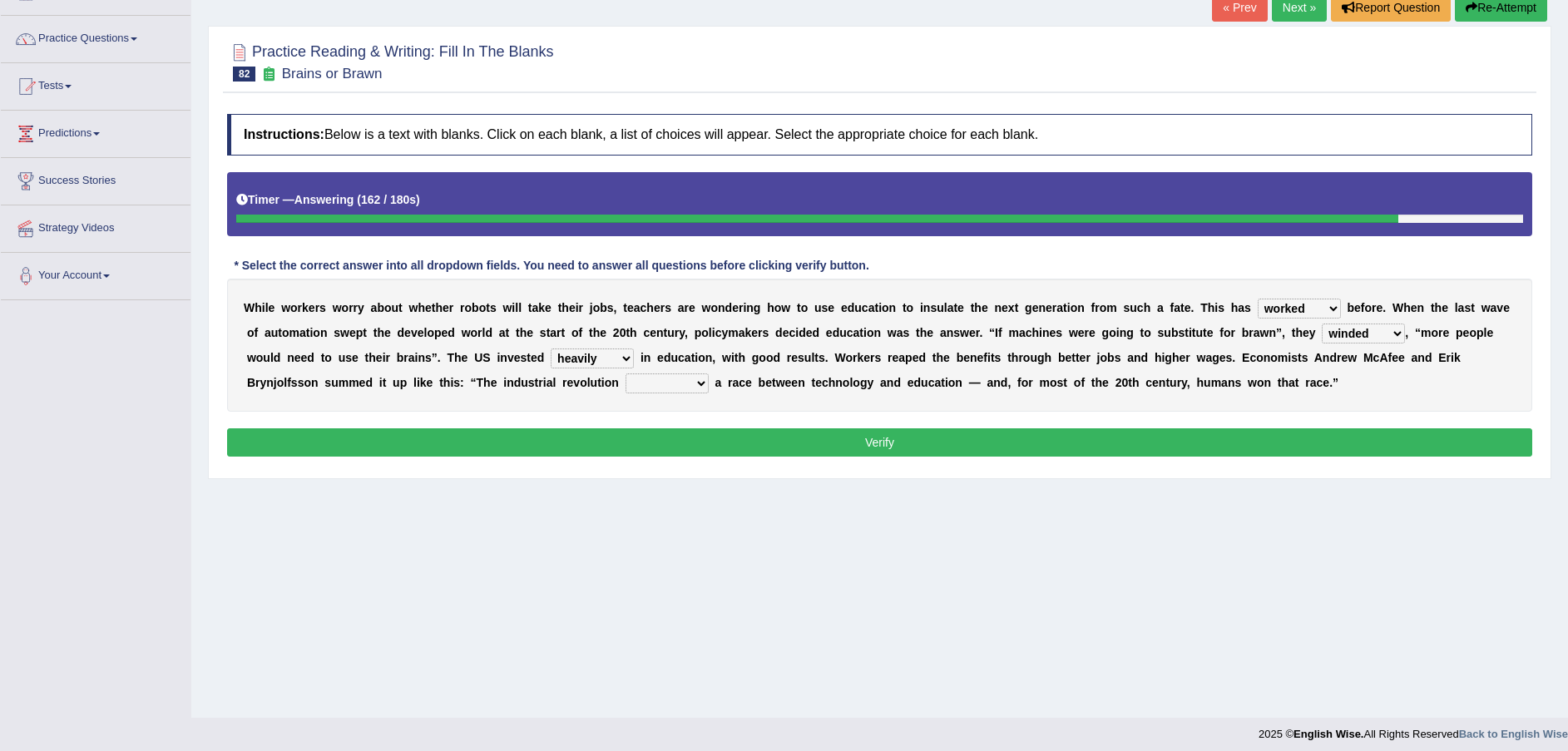
select select "added"
click at [626, 374] on select "grated started handled added" at bounding box center [667, 383] width 83 height 20
click at [479, 440] on button "Verify" at bounding box center [880, 443] width 1306 height 28
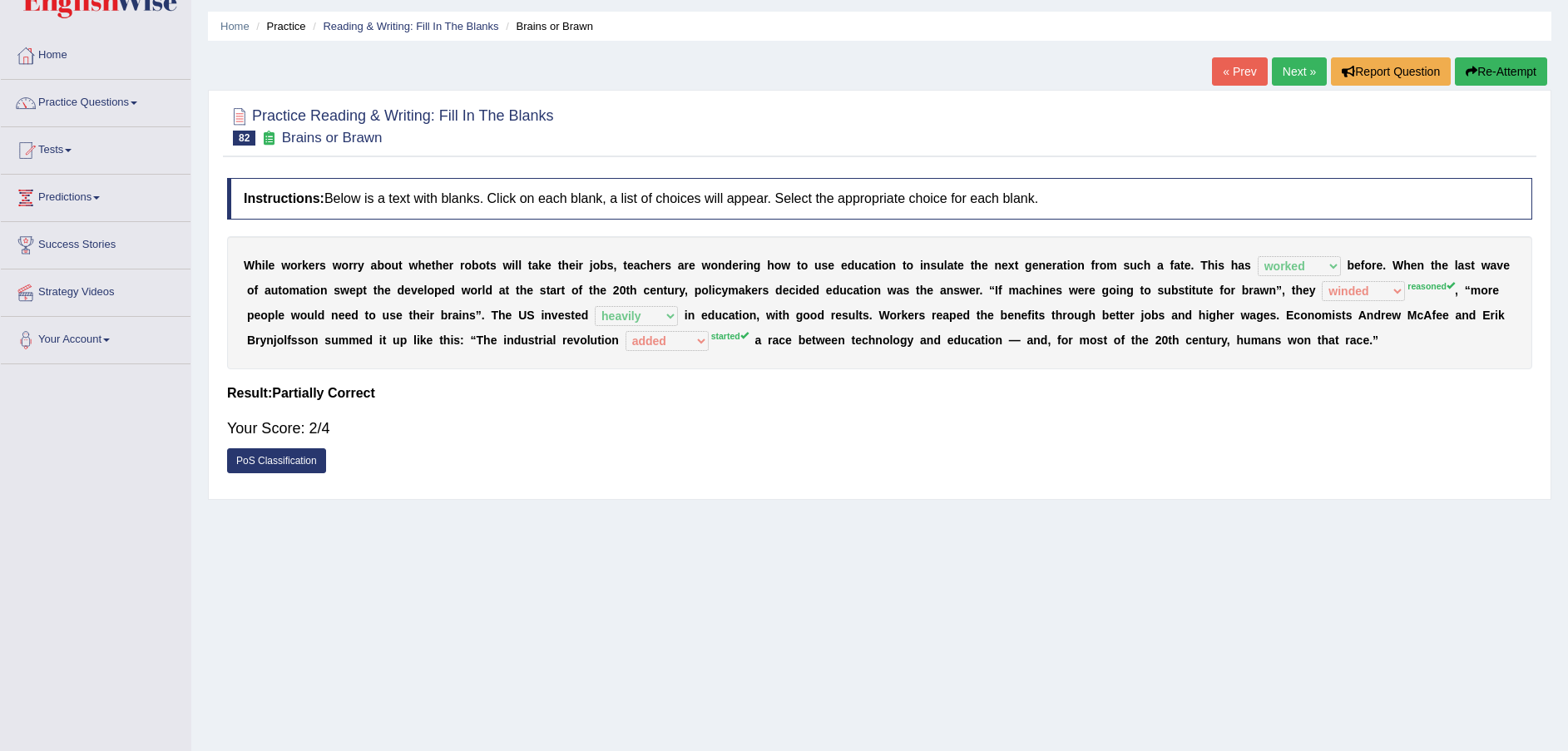
scroll to position [0, 0]
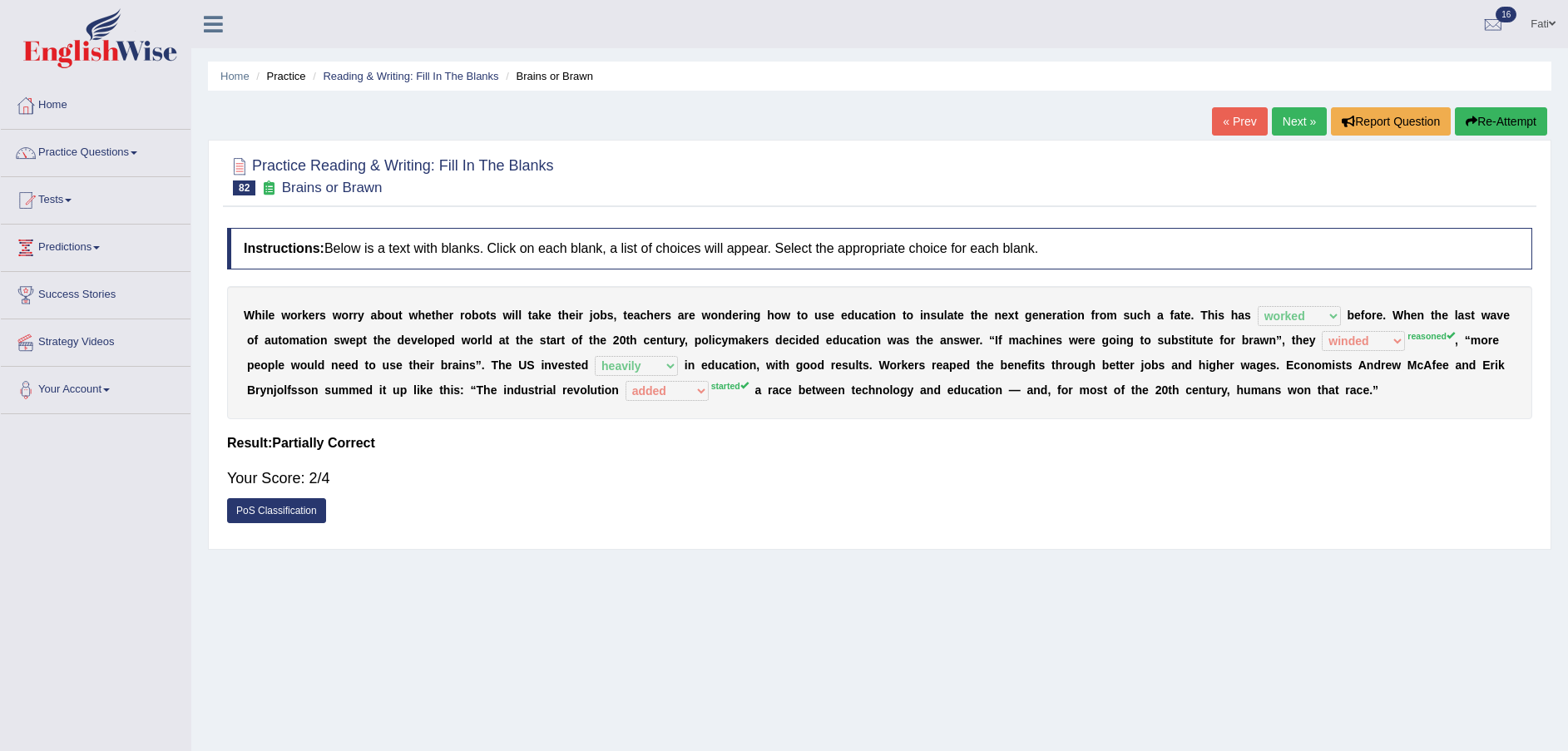
click at [1342, 343] on div "W [PERSON_NAME] w o r k e r s w o r r y a b o u t w h e t h e r r o b o t s w i…" at bounding box center [880, 352] width 1306 height 134
click at [1407, 333] on sup "reasoned" at bounding box center [1431, 336] width 48 height 10
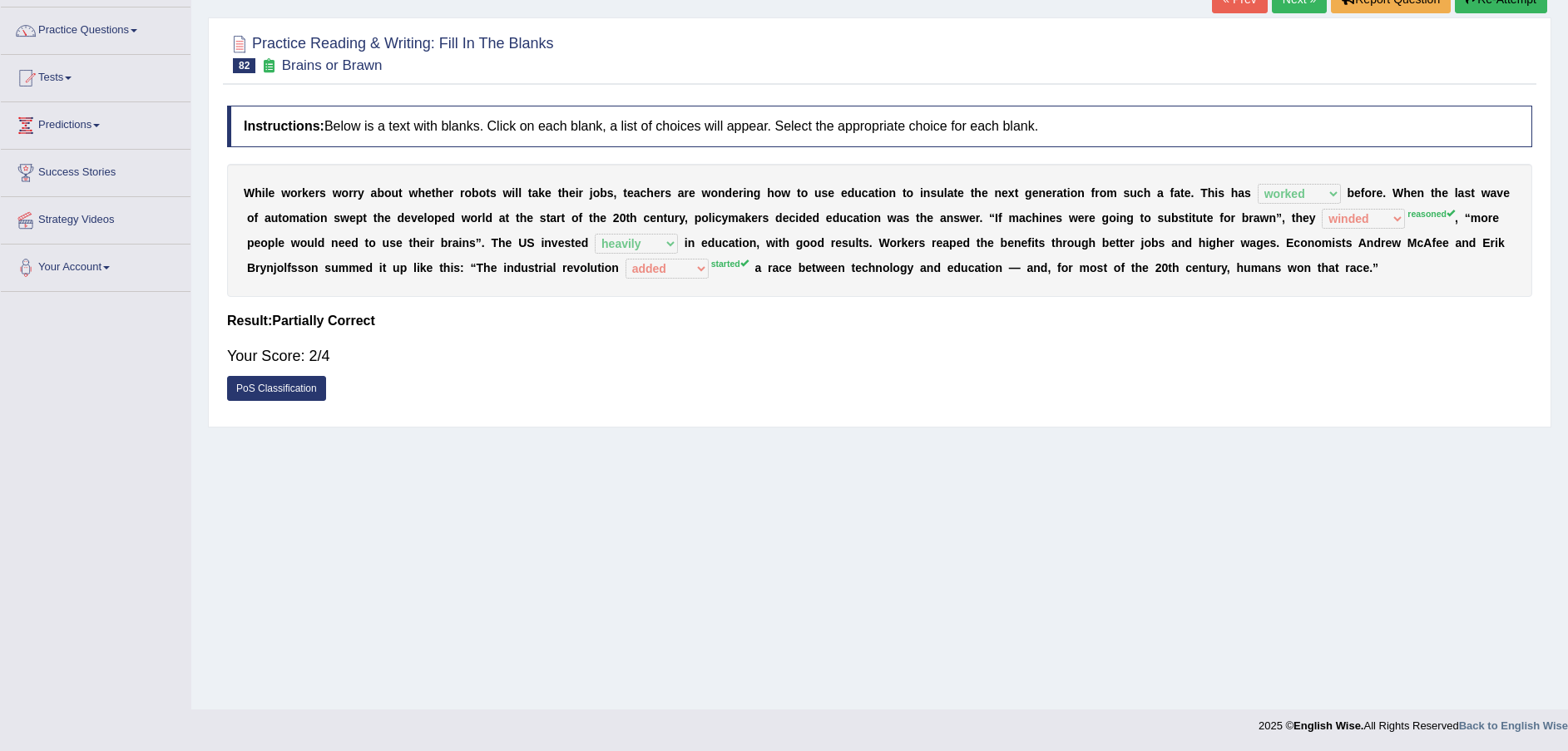
click at [1313, 376] on div "Your Score: 2/4" at bounding box center [880, 356] width 1306 height 40
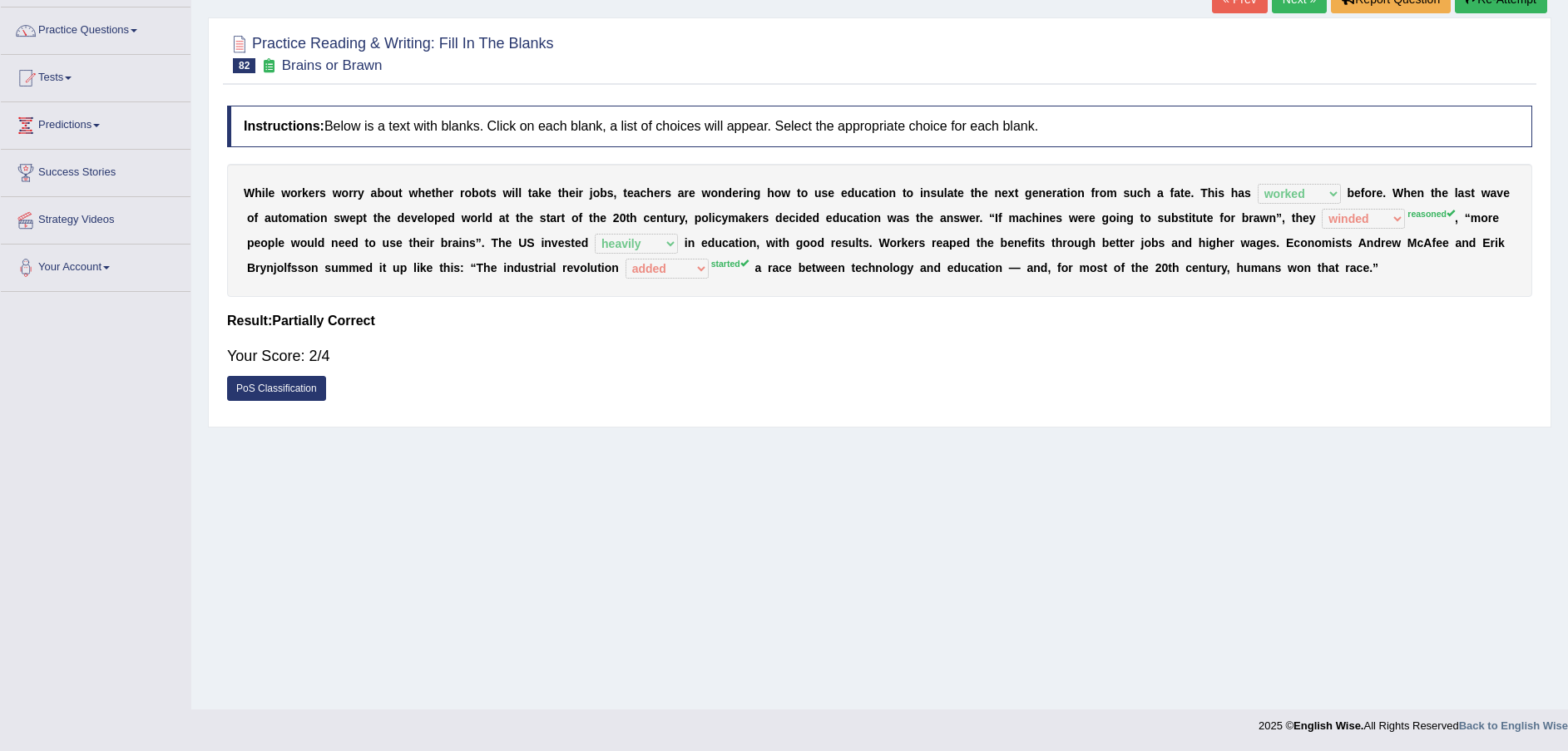
click at [1313, 376] on div "Your Score: 2/4" at bounding box center [880, 356] width 1306 height 40
click at [1312, 376] on div "Your Score: 2/4" at bounding box center [880, 356] width 1306 height 40
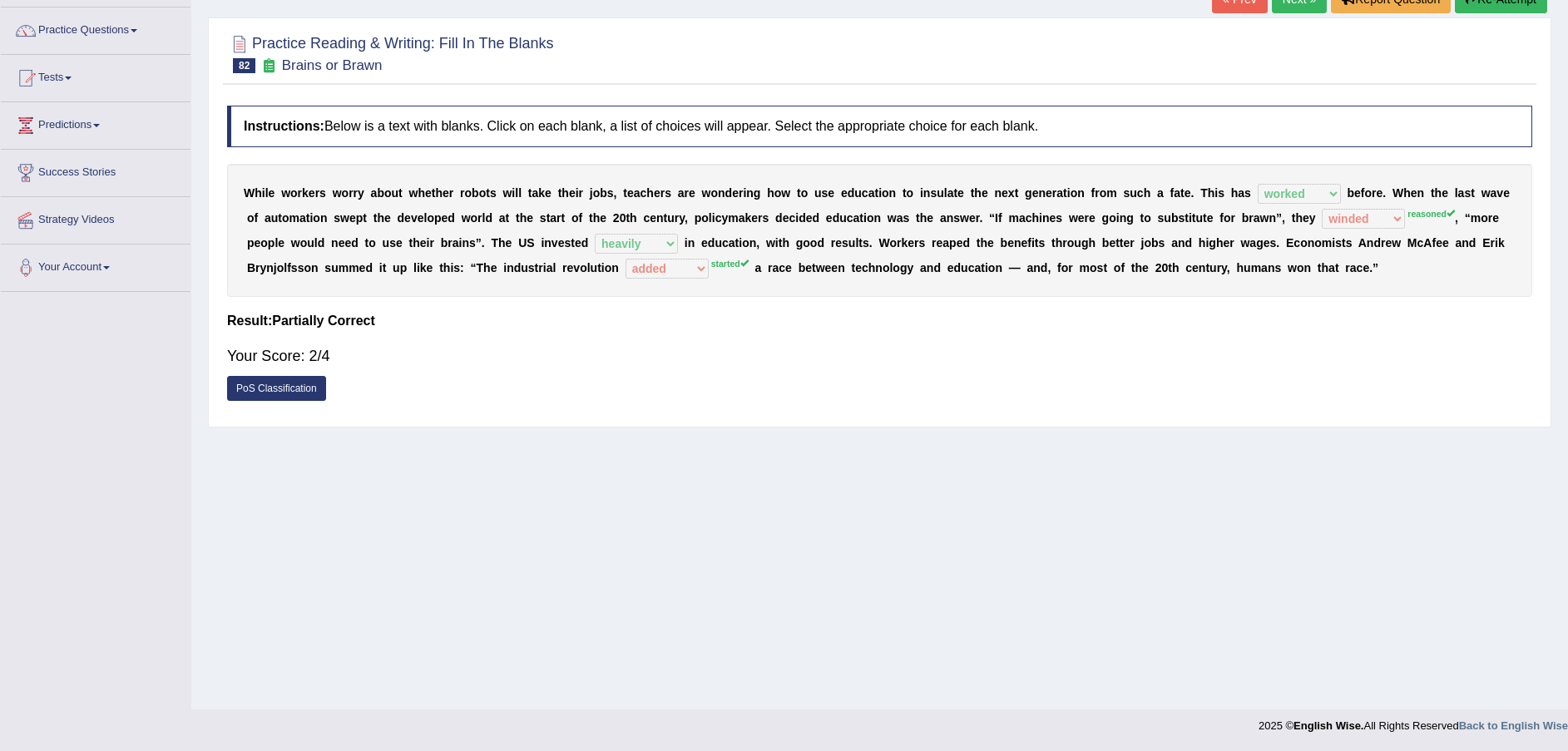
click at [1312, 376] on div "Your Score: 2/4" at bounding box center [880, 356] width 1306 height 40
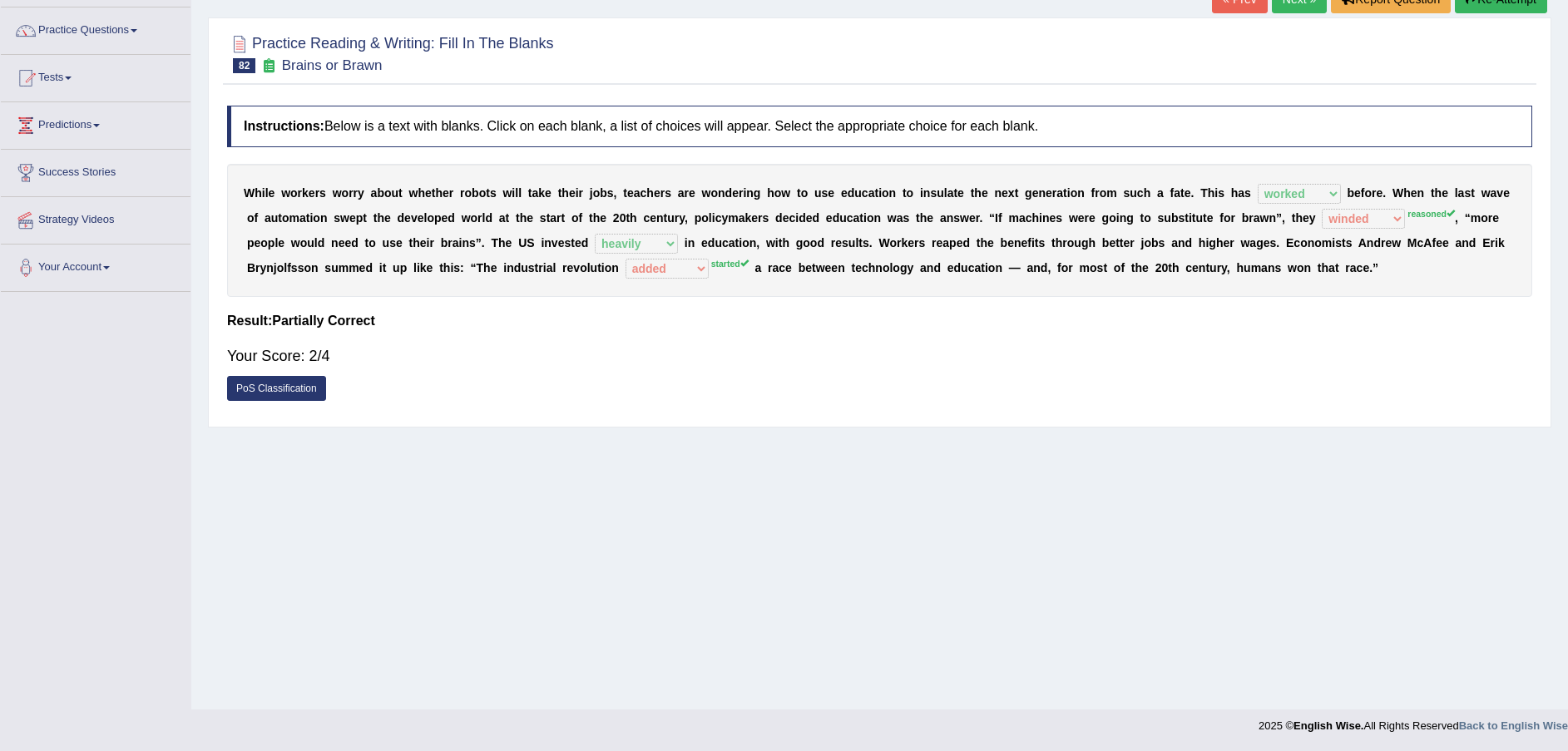
click at [1312, 376] on div "Your Score: 2/4" at bounding box center [880, 356] width 1306 height 40
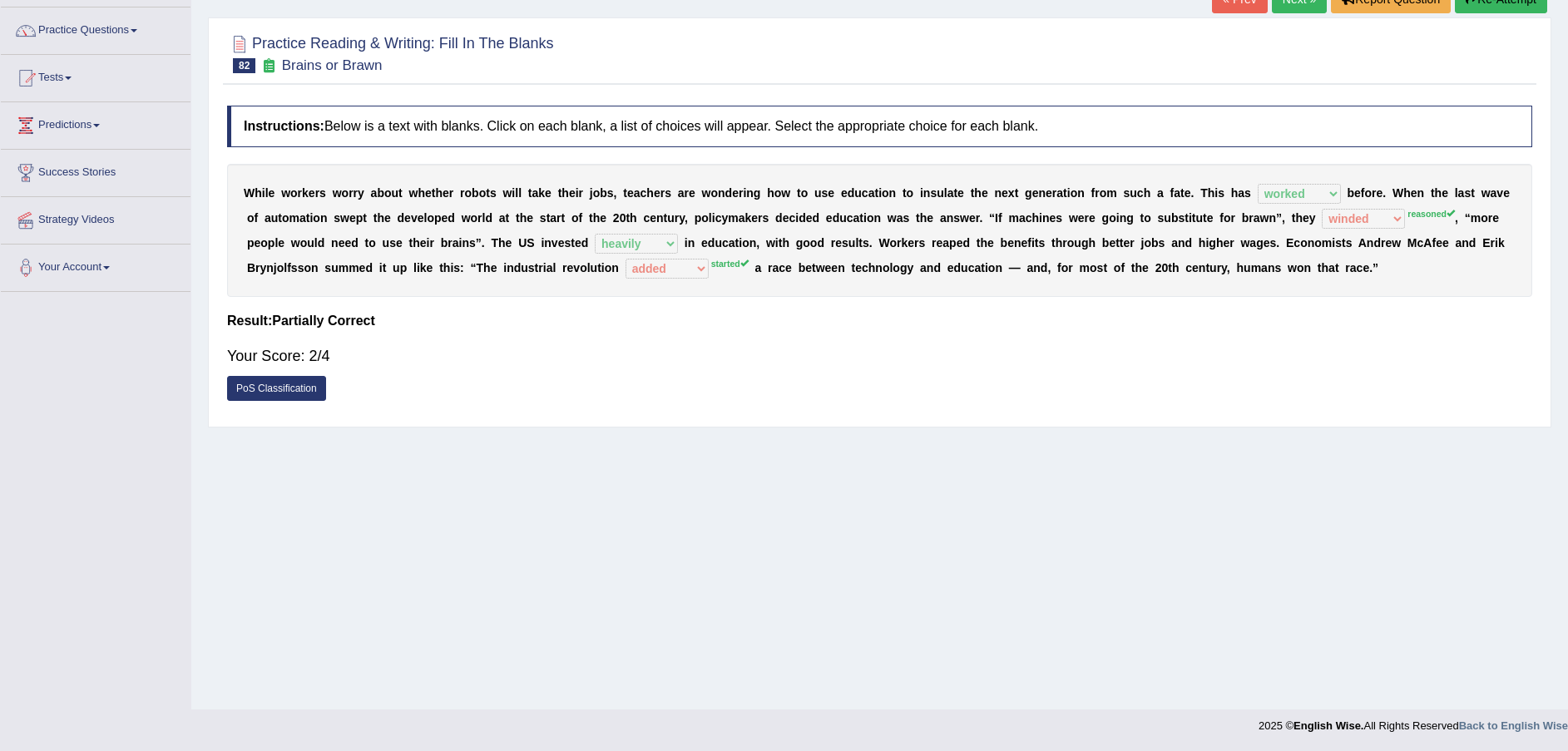
click at [1312, 376] on div "Your Score: 2/4" at bounding box center [880, 356] width 1306 height 40
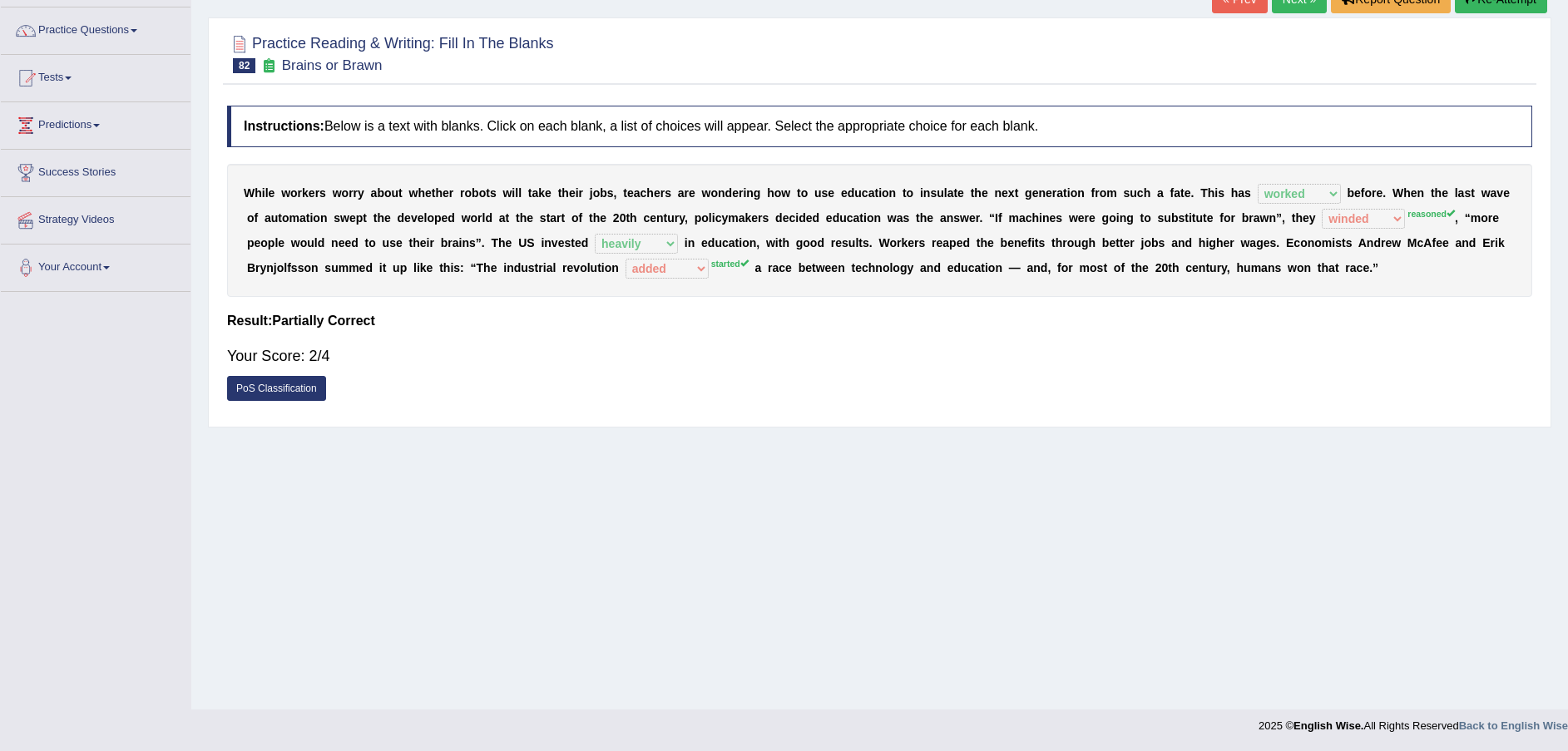
click at [1312, 376] on div "Your Score: 2/4" at bounding box center [880, 356] width 1306 height 40
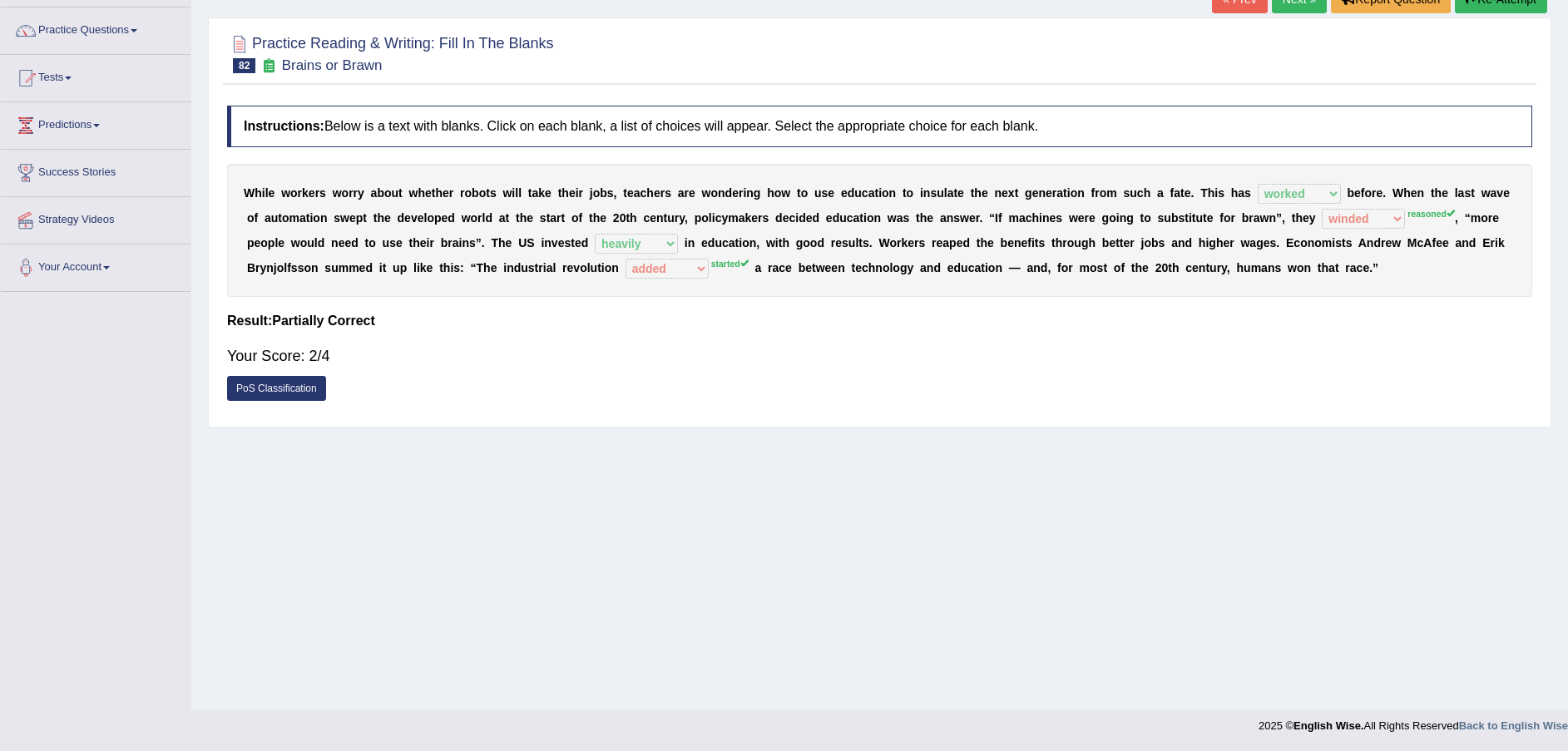
click at [1312, 376] on div "Your Score: 2/4" at bounding box center [880, 356] width 1306 height 40
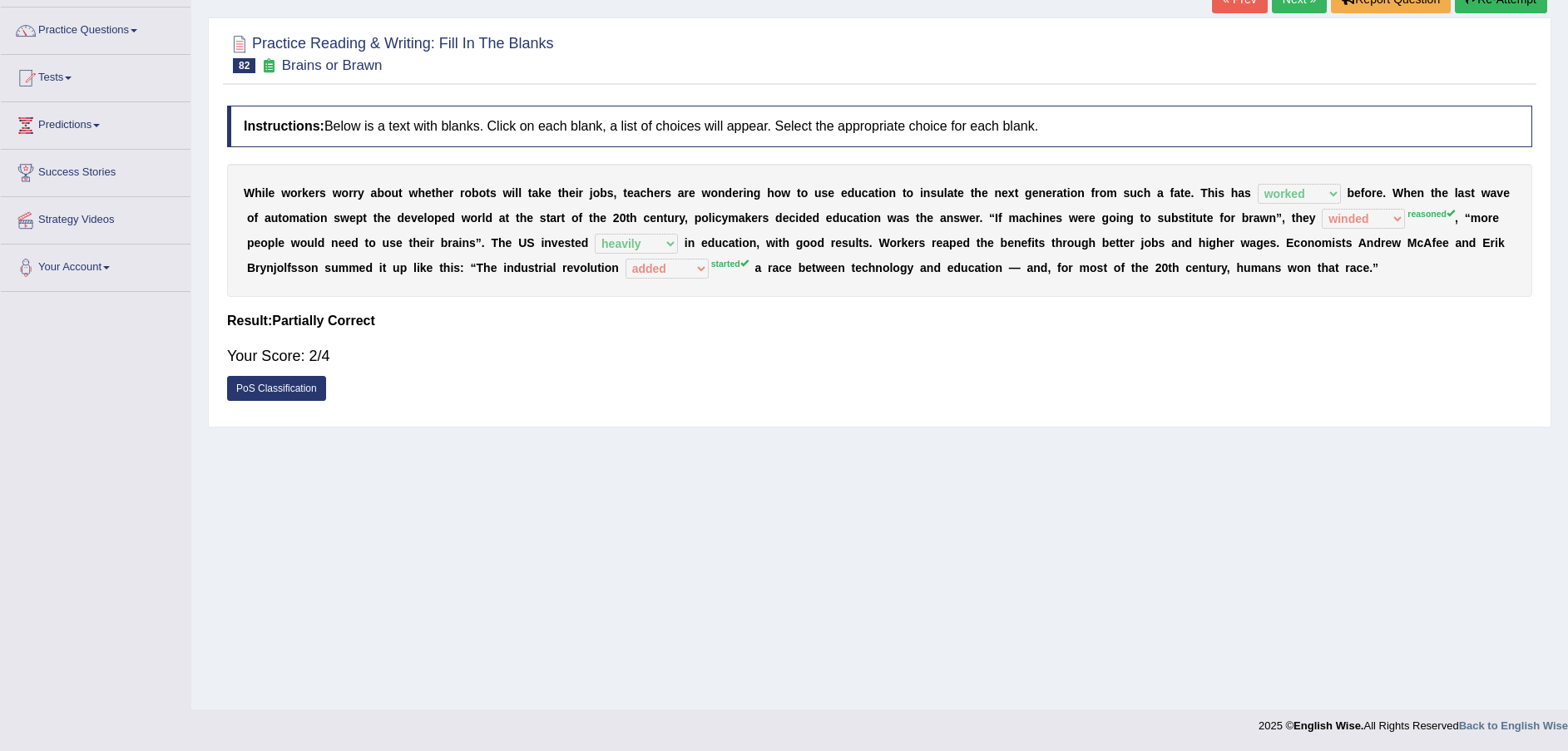
click at [1312, 376] on div "Your Score: 2/4" at bounding box center [880, 356] width 1306 height 40
click at [88, 39] on link "Practice Questions" at bounding box center [95, 28] width 190 height 42
